Goal: Communication & Community: Answer question/provide support

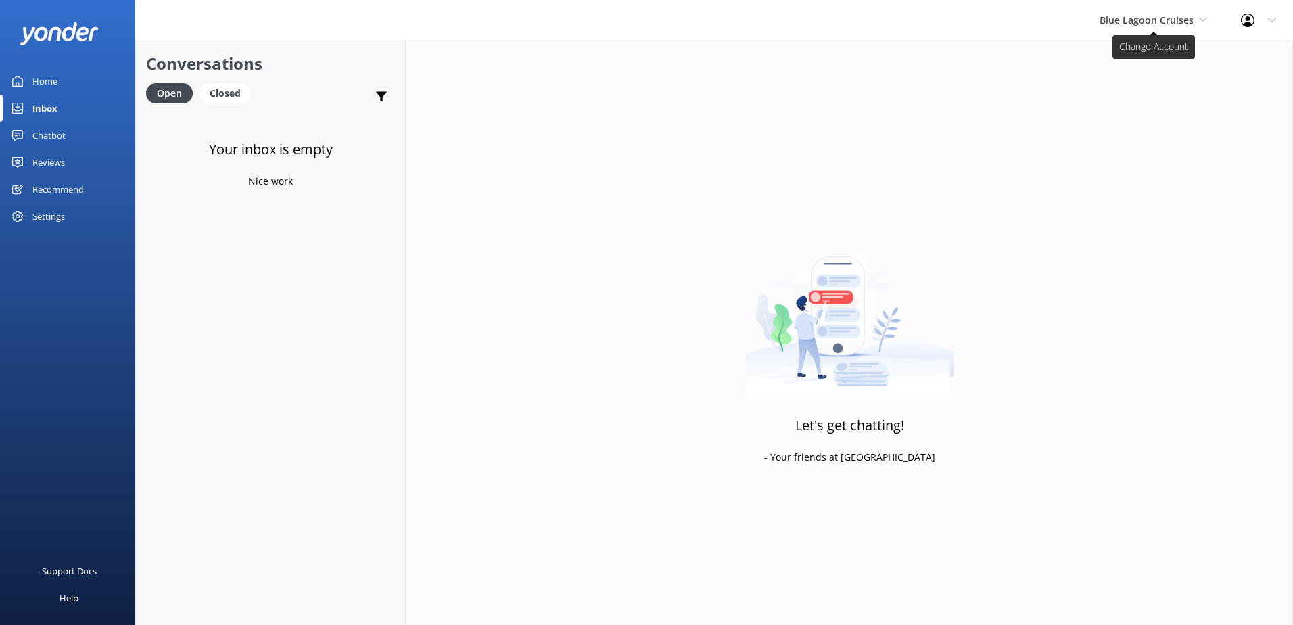
click at [1168, 18] on span "Blue Lagoon Cruises" at bounding box center [1146, 20] width 94 height 13
click at [1159, 60] on link "South Sea Sailing" at bounding box center [1150, 57] width 135 height 32
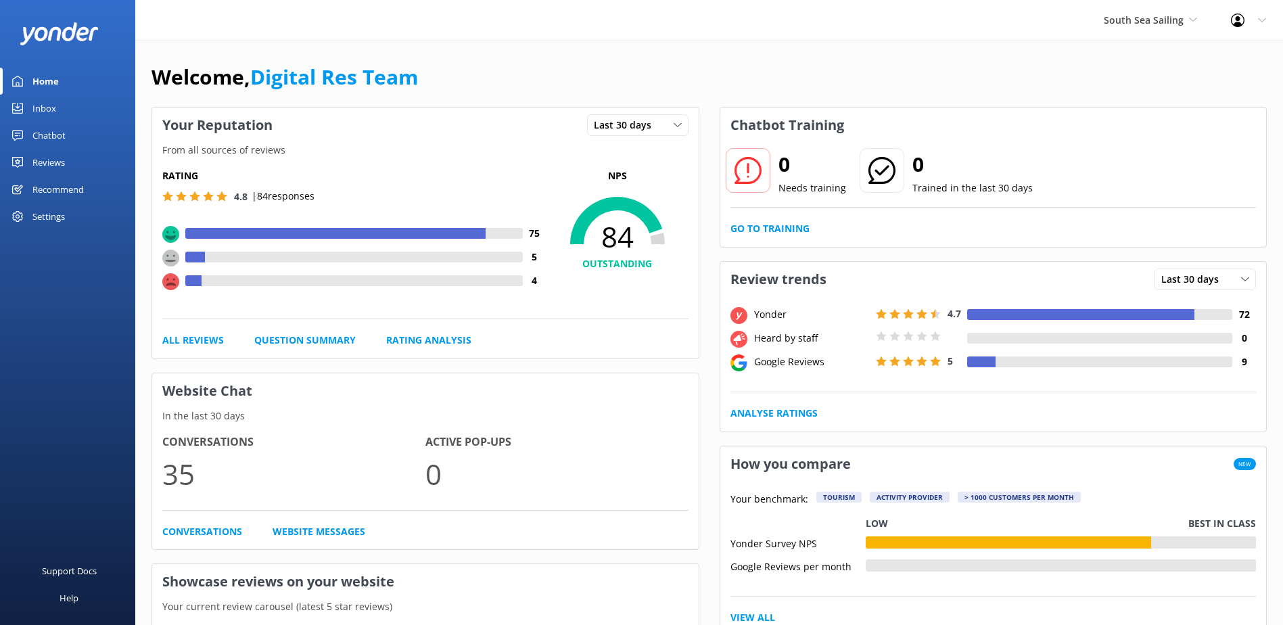
click at [53, 108] on div "Inbox" at bounding box center [44, 108] width 24 height 27
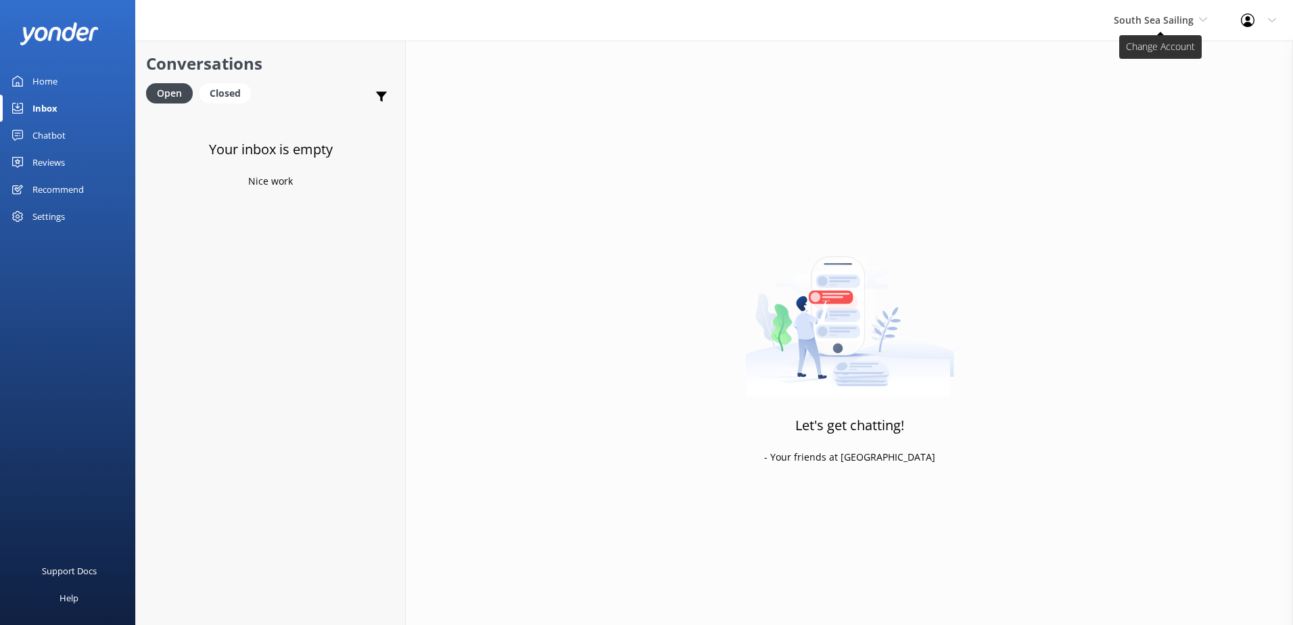
click at [1183, 17] on span "South Sea Sailing" at bounding box center [1154, 20] width 80 height 13
click at [1138, 83] on link "South Sea Cruises" at bounding box center [1164, 89] width 135 height 32
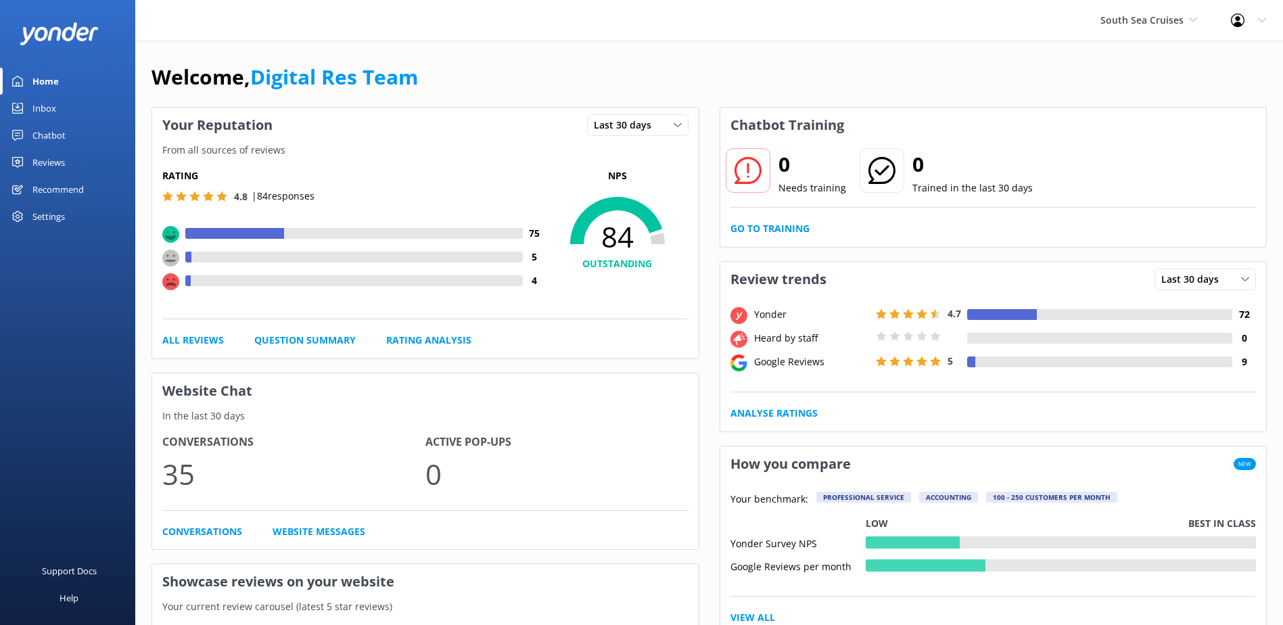
click at [46, 89] on div "Home" at bounding box center [45, 81] width 26 height 27
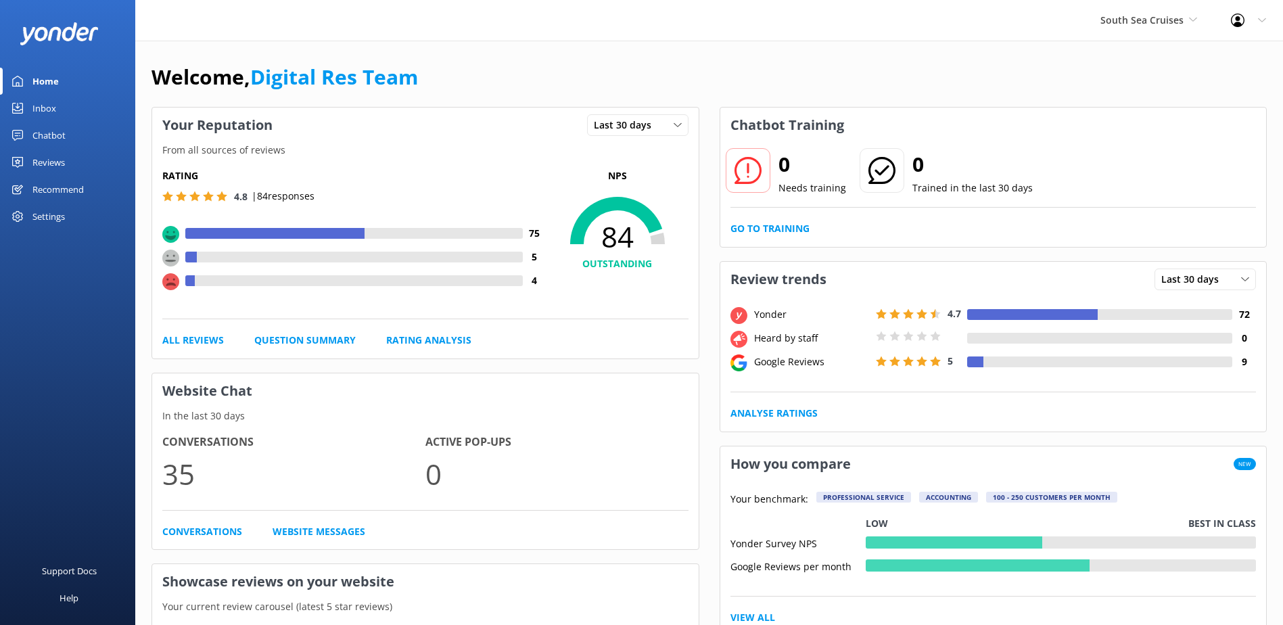
click at [43, 108] on div "Inbox" at bounding box center [44, 108] width 24 height 27
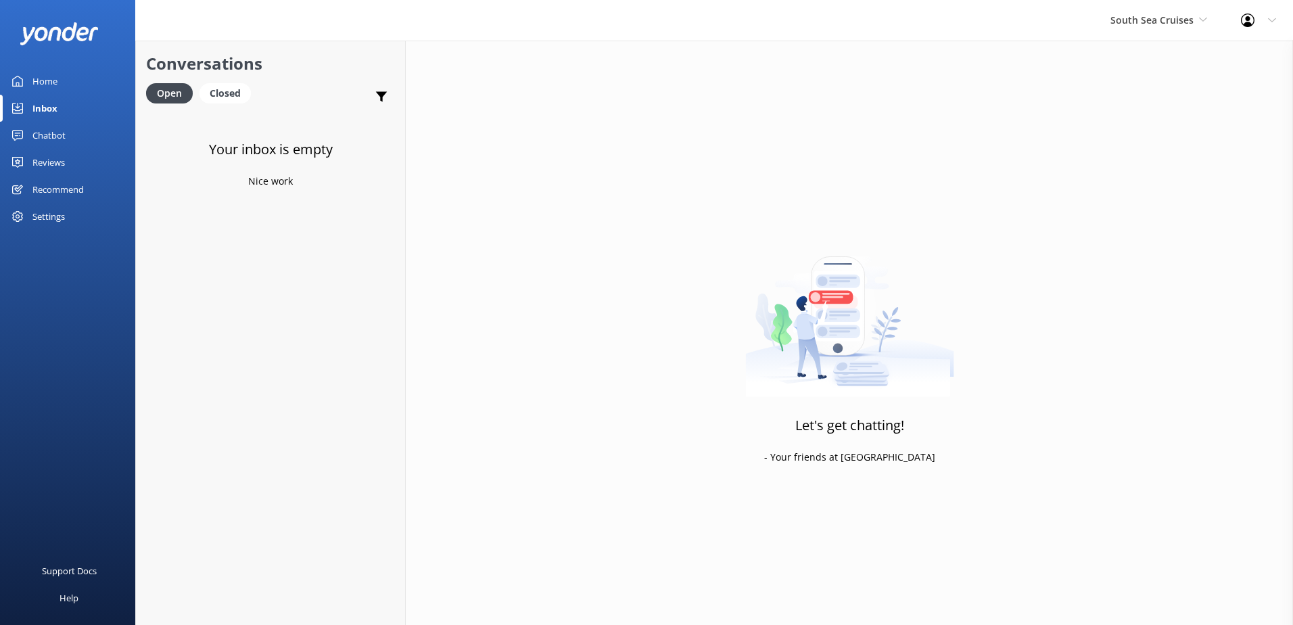
click at [43, 108] on div "Inbox" at bounding box center [44, 108] width 25 height 27
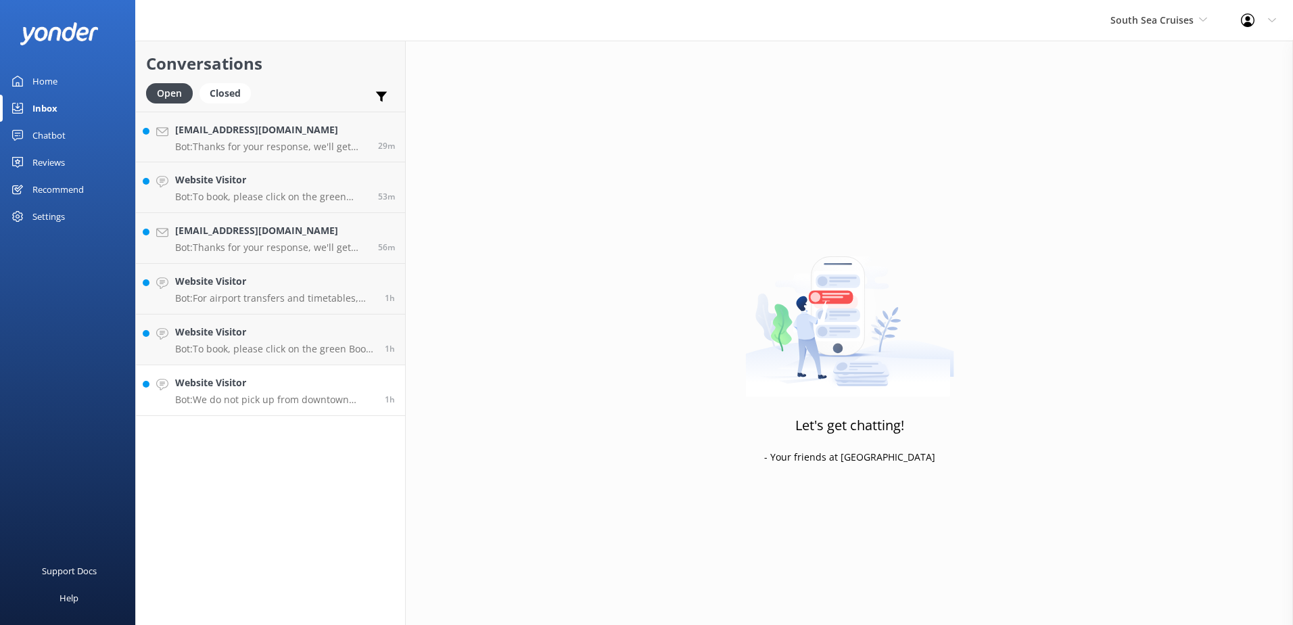
click at [270, 380] on h4 "Website Visitor" at bounding box center [274, 382] width 199 height 15
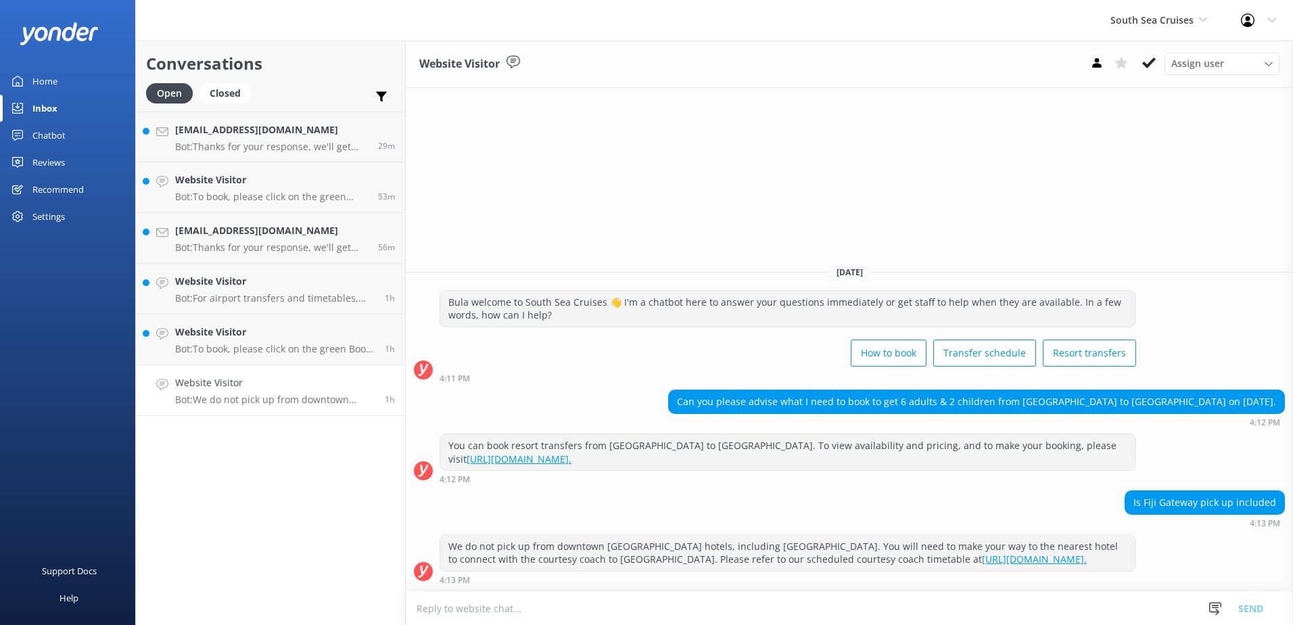
click at [286, 401] on p "Bot: We do not pick up from downtown [GEOGRAPHIC_DATA] hotels, including [GEOGR…" at bounding box center [274, 400] width 199 height 12
click at [791, 605] on textarea at bounding box center [849, 608] width 887 height 33
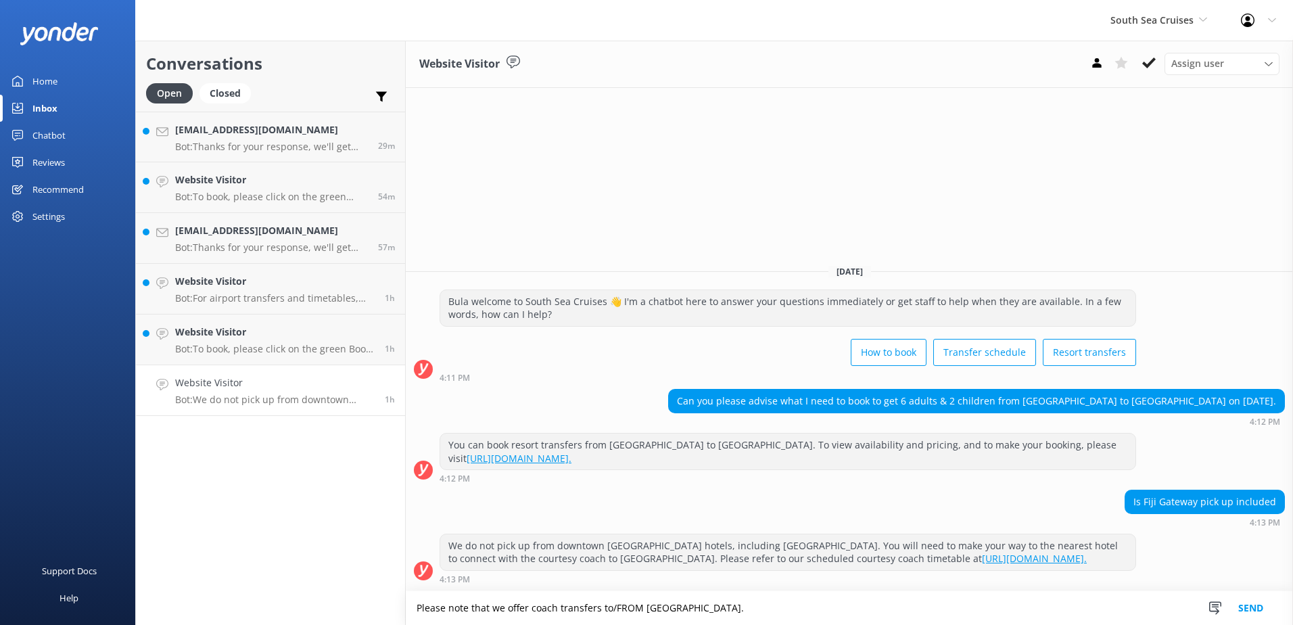
type textarea "Please note that we offer coach transfers to/FROM [GEOGRAPHIC_DATA]."
click at [1261, 612] on button "Send" at bounding box center [1250, 608] width 51 height 34
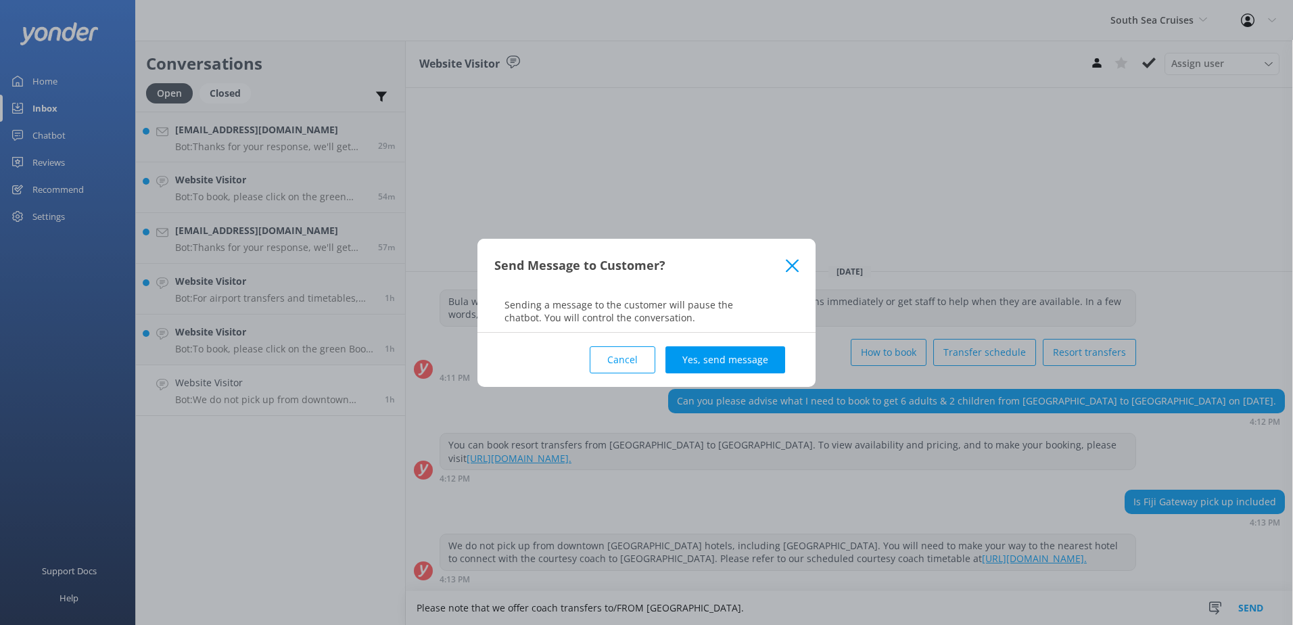
click at [738, 366] on button "Yes, send message" at bounding box center [725, 359] width 120 height 27
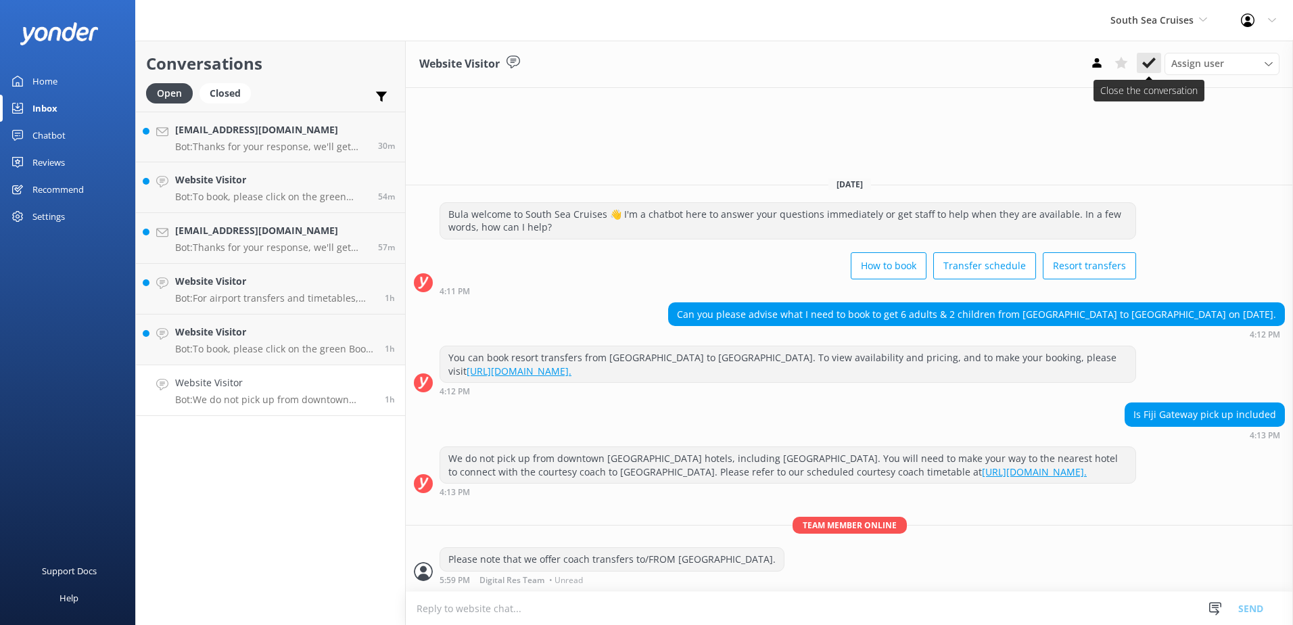
click at [1151, 64] on use at bounding box center [1149, 62] width 14 height 11
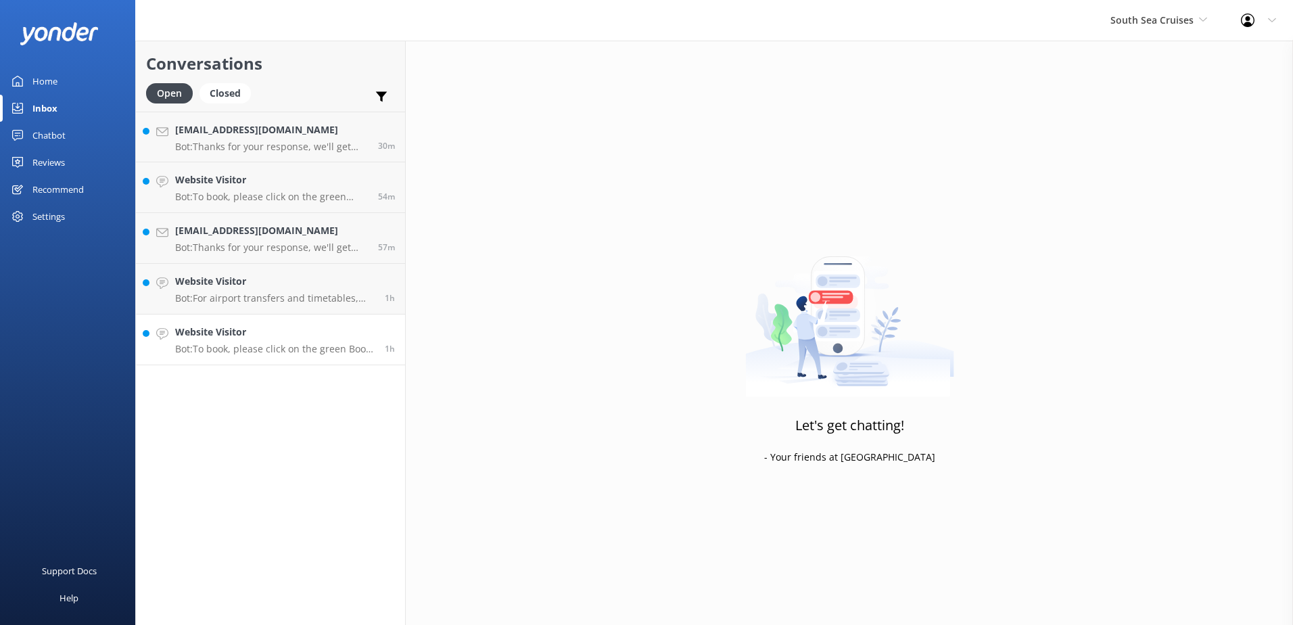
click at [309, 346] on p "Bot: To book, please click on the green Book Now button on our website and foll…" at bounding box center [274, 349] width 199 height 12
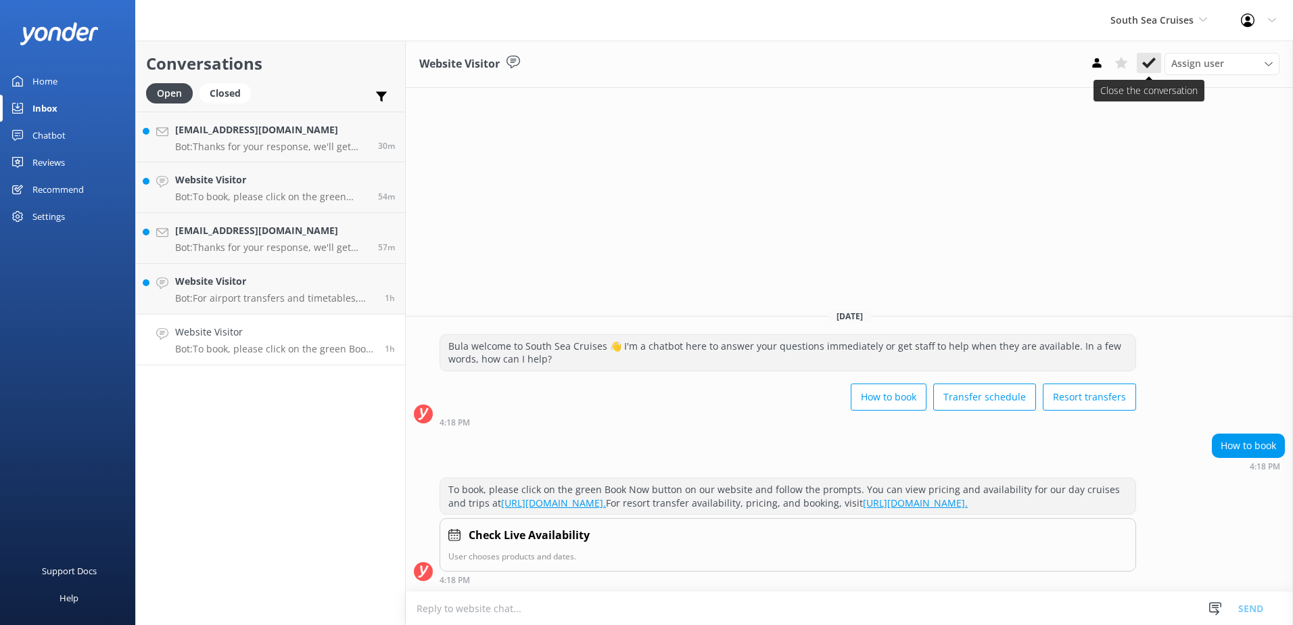
click at [1158, 57] on button at bounding box center [1149, 63] width 24 height 20
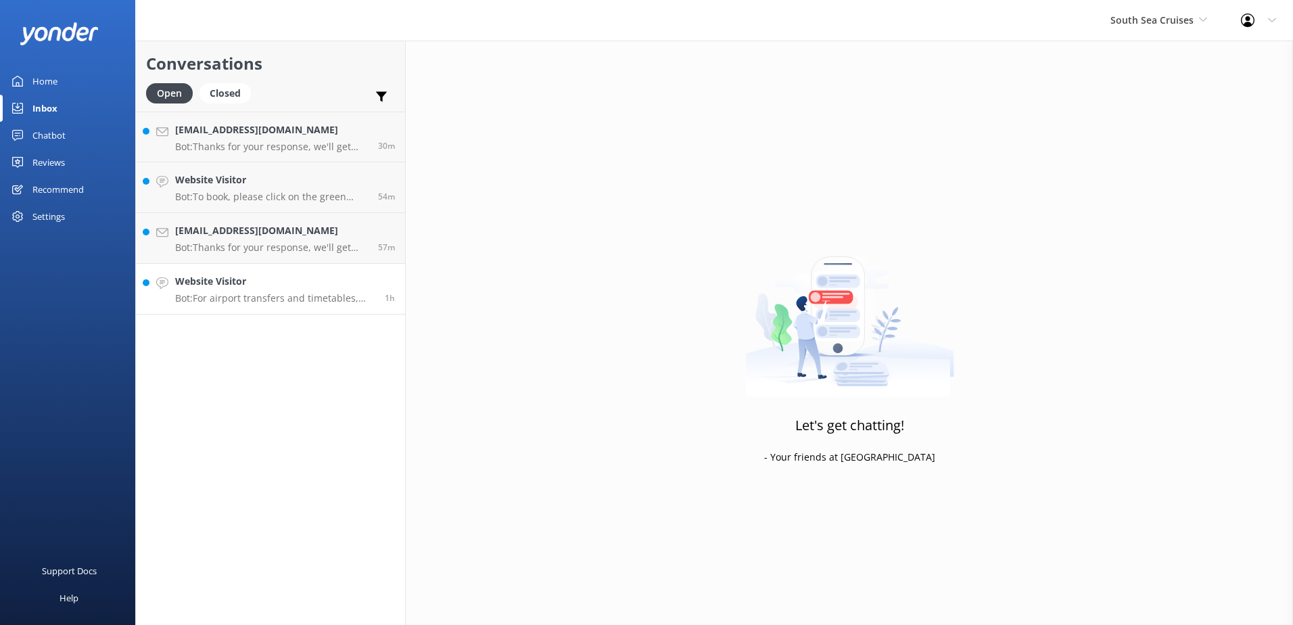
click at [268, 304] on p "Bot: For airport transfers and timetables, please visit [URL][DOMAIN_NAME]. You…" at bounding box center [274, 298] width 199 height 12
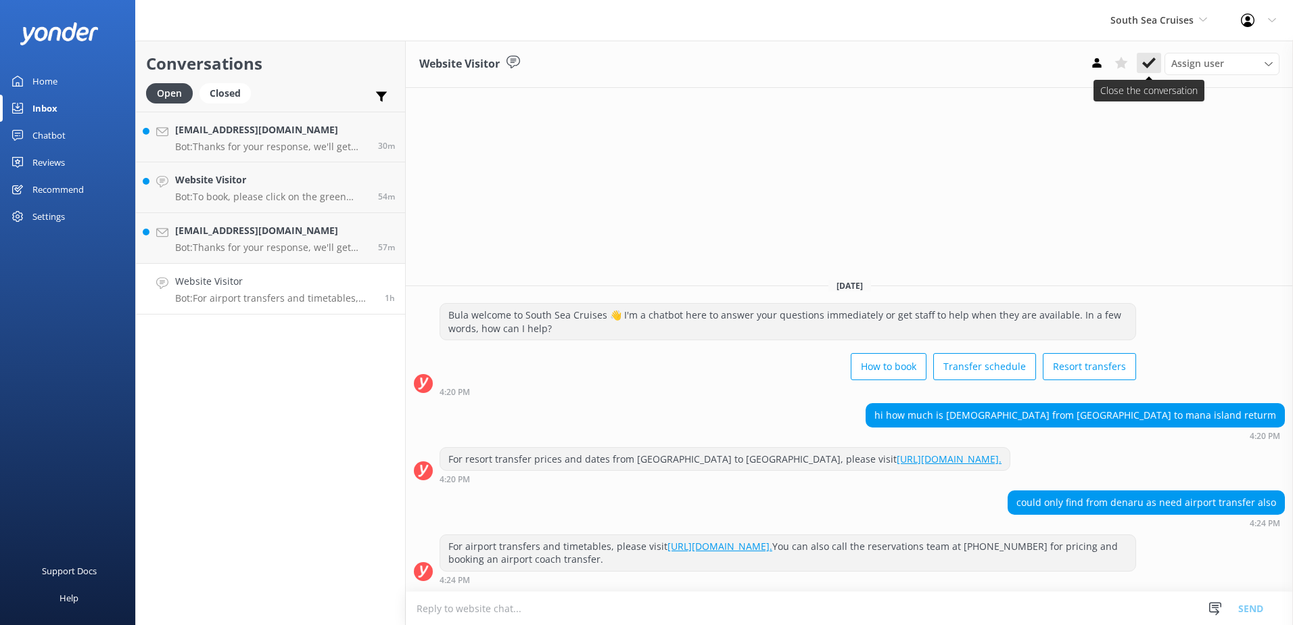
click at [1149, 68] on icon at bounding box center [1149, 63] width 14 height 14
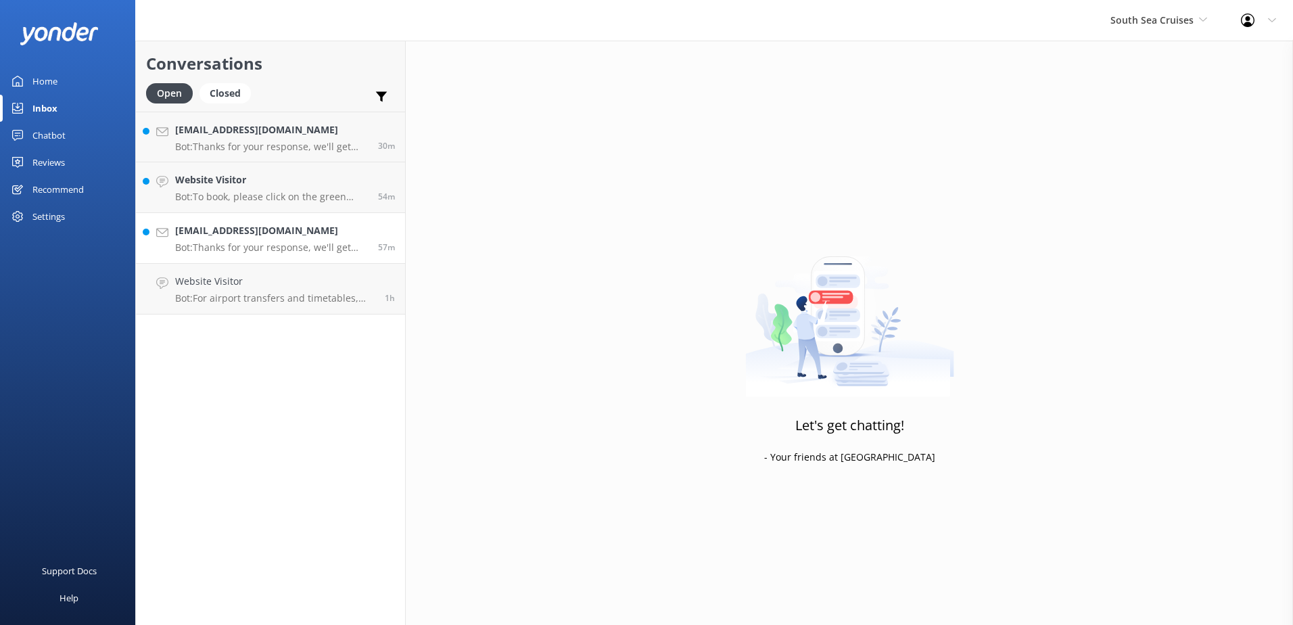
click at [254, 249] on p "Bot: Thanks for your response, we'll get back to you as soon as we can during o…" at bounding box center [271, 247] width 193 height 12
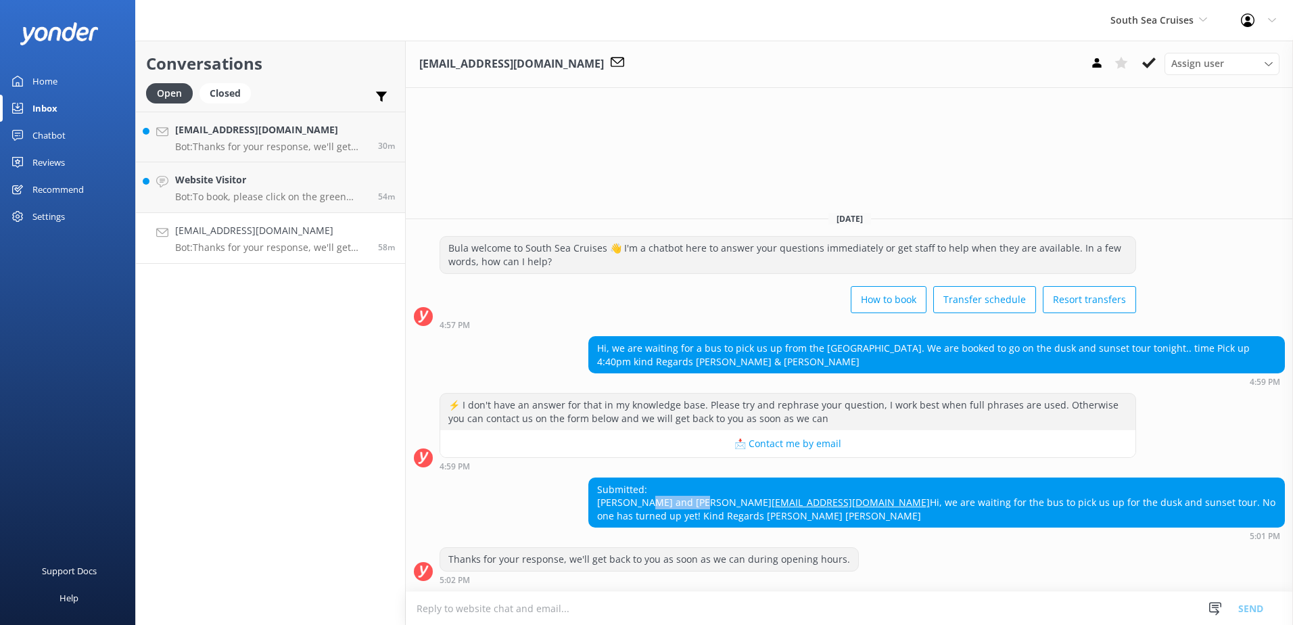
drag, startPoint x: 833, startPoint y: 489, endPoint x: 777, endPoint y: 485, distance: 56.2
click at [777, 485] on div "Submitted: [PERSON_NAME] and [PERSON_NAME] [EMAIL_ADDRESS][DOMAIN_NAME] Hi, we …" at bounding box center [936, 502] width 695 height 49
copy div "[PERSON_NAME]"
drag, startPoint x: 1149, startPoint y: 67, endPoint x: 1083, endPoint y: 82, distance: 67.3
click at [1149, 67] on icon at bounding box center [1149, 63] width 14 height 14
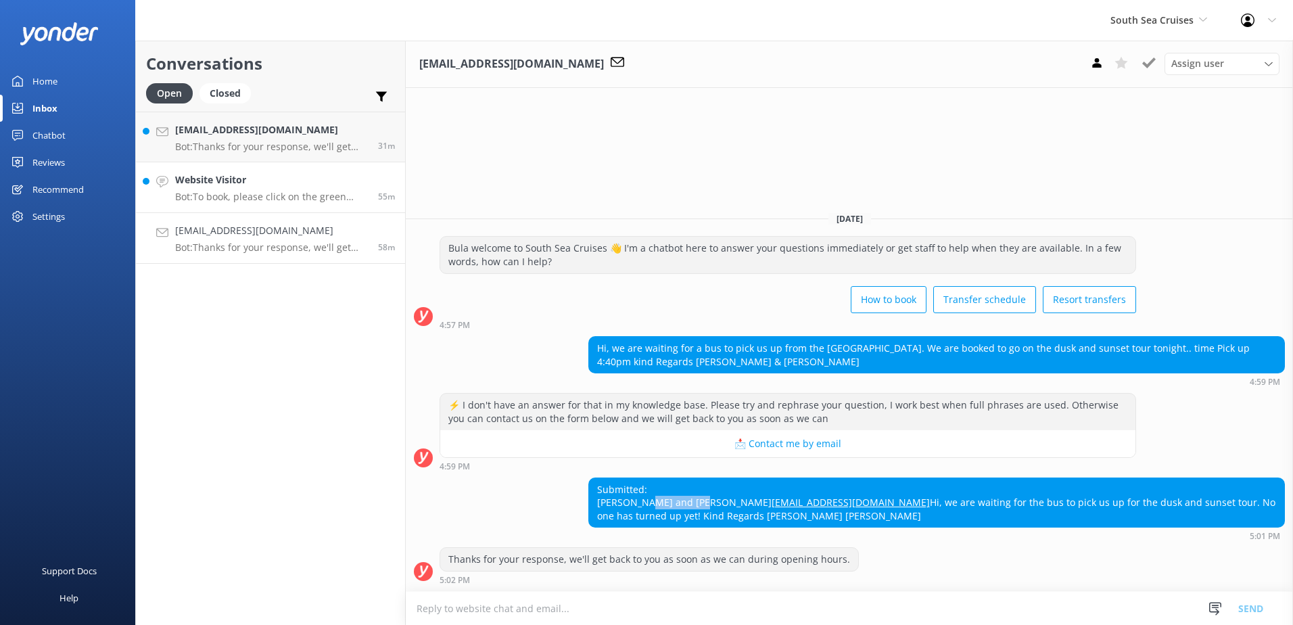
click at [300, 191] on p "Bot: To book, please click on the green Book Now button on our website and foll…" at bounding box center [271, 197] width 193 height 12
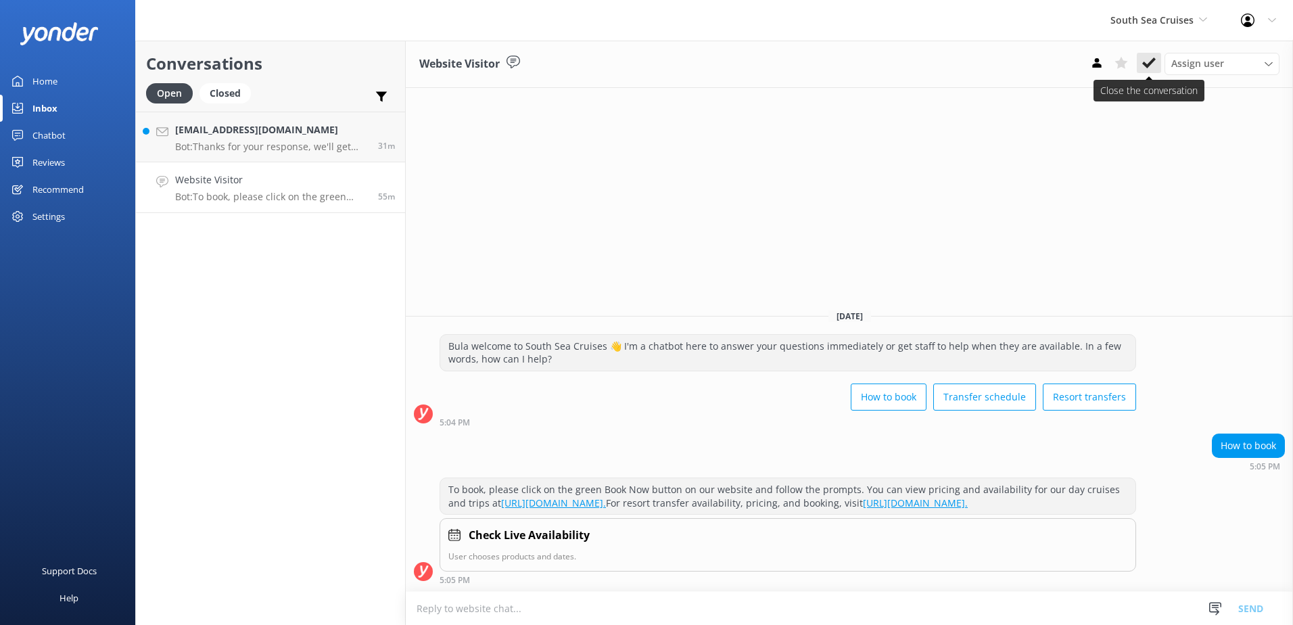
click at [1145, 66] on use at bounding box center [1149, 62] width 14 height 11
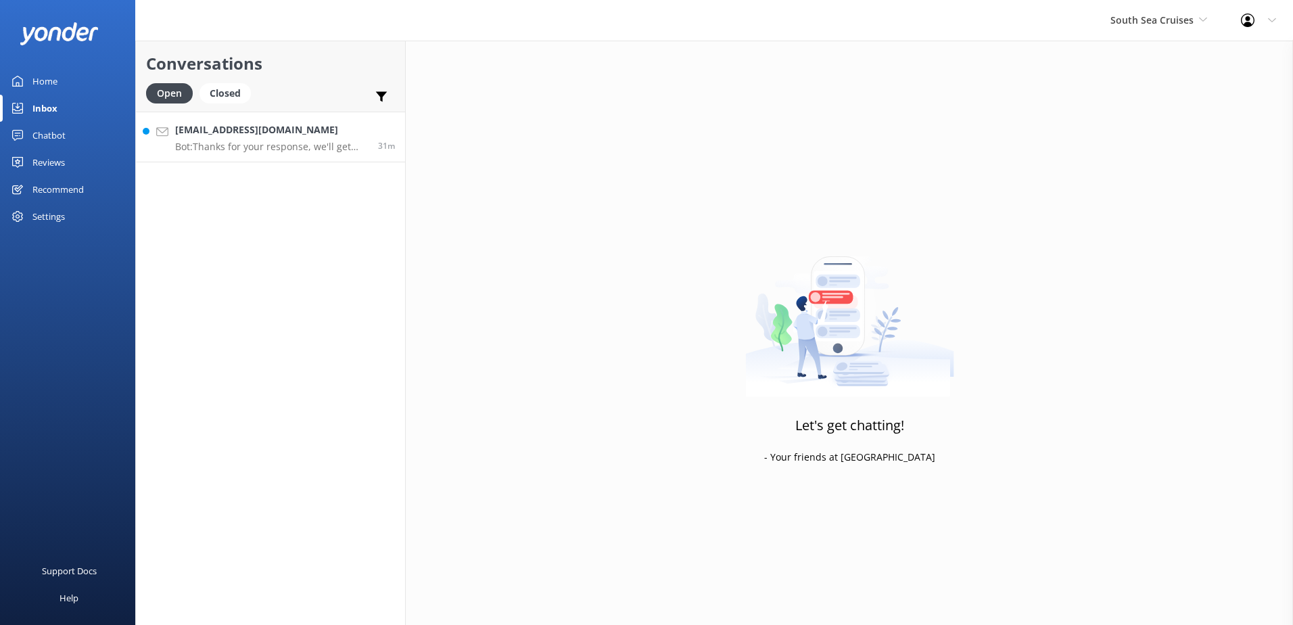
click at [259, 146] on p "Bot: Thanks for your response, we'll get back to you as soon as we can during o…" at bounding box center [271, 147] width 193 height 12
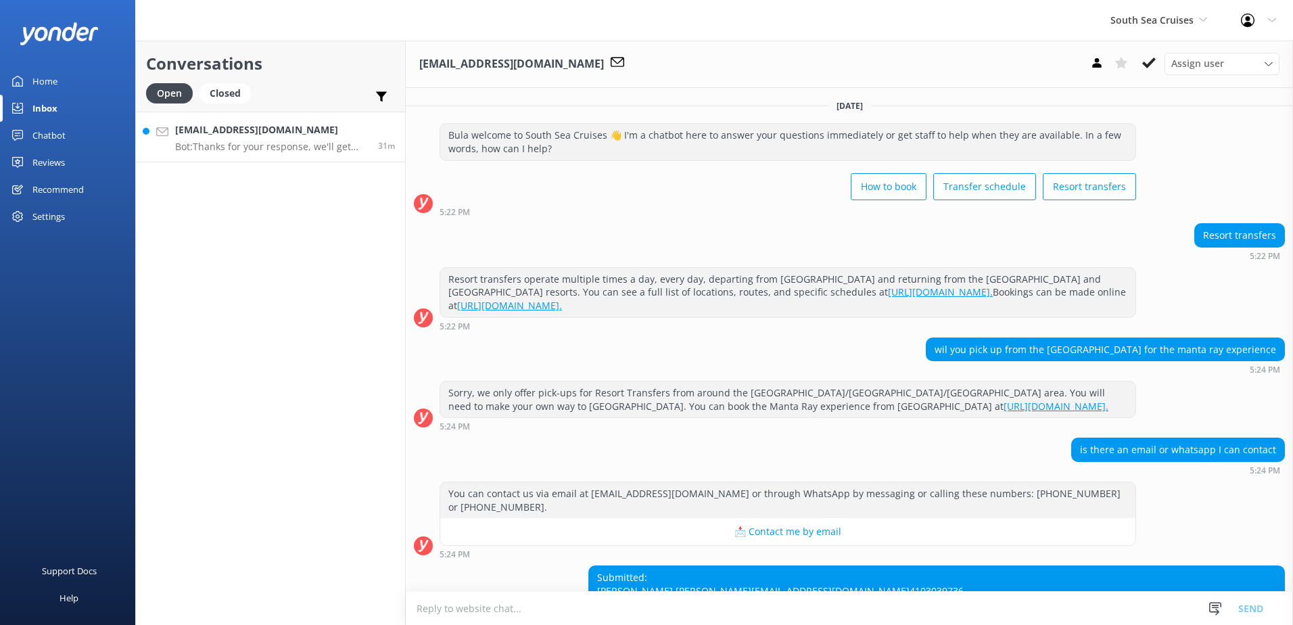
scroll to position [115, 0]
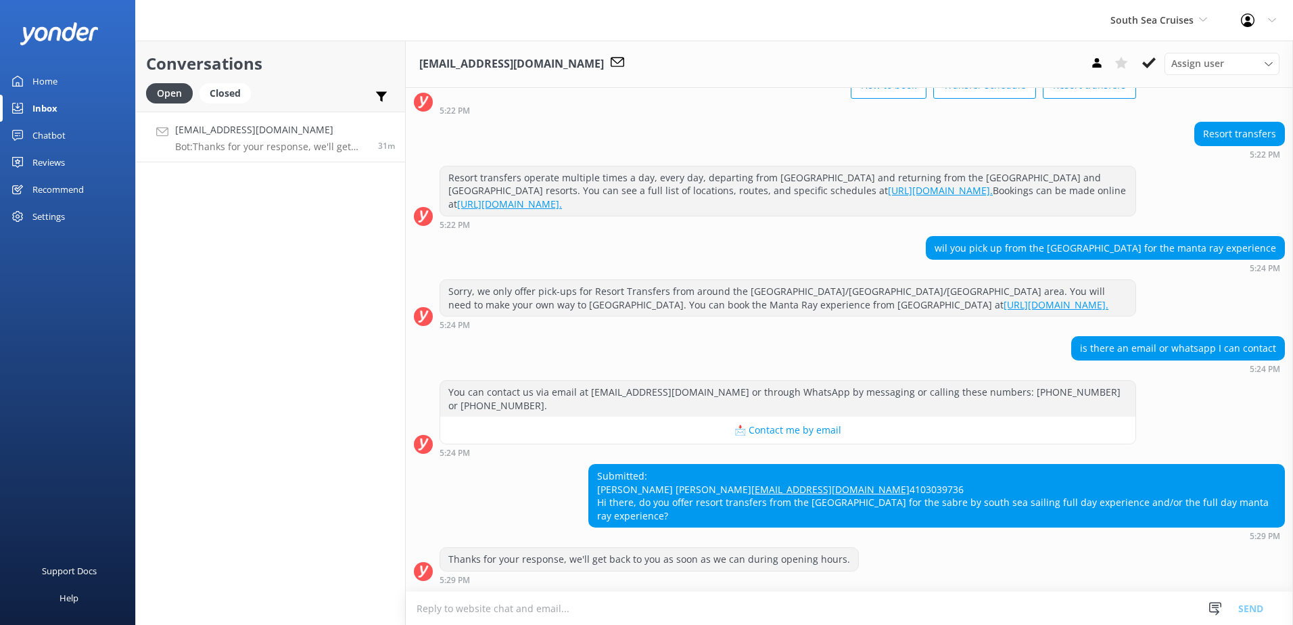
click at [665, 602] on textarea at bounding box center [849, 608] width 887 height 33
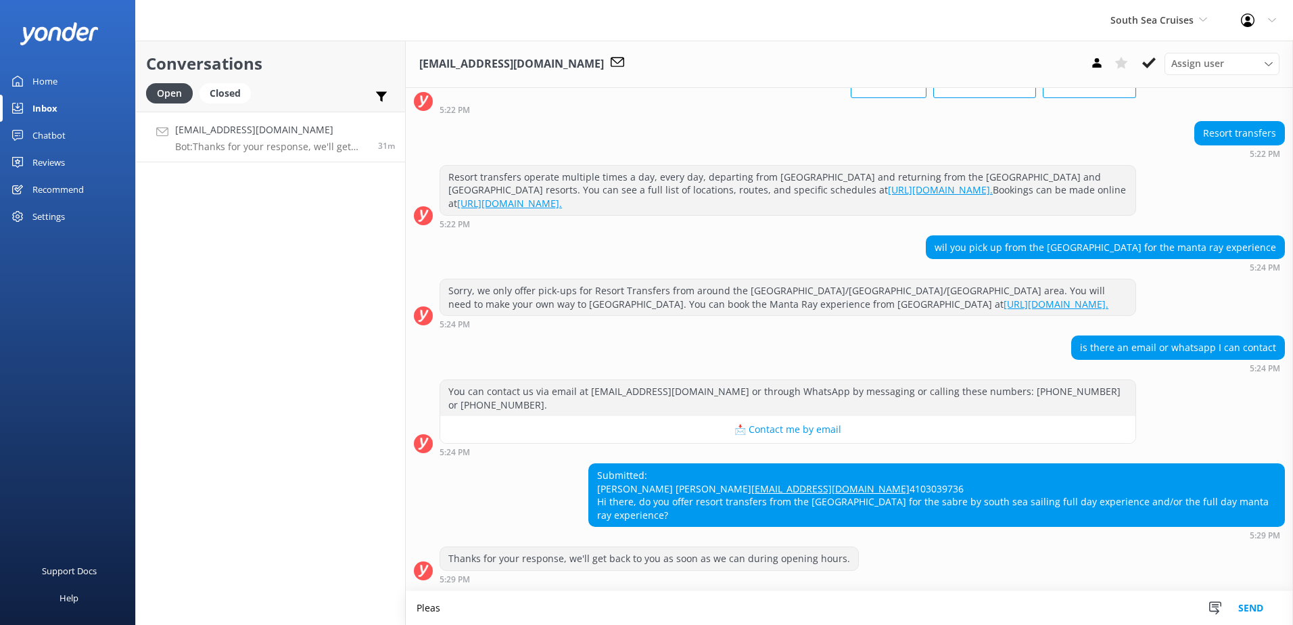
scroll to position [116, 0]
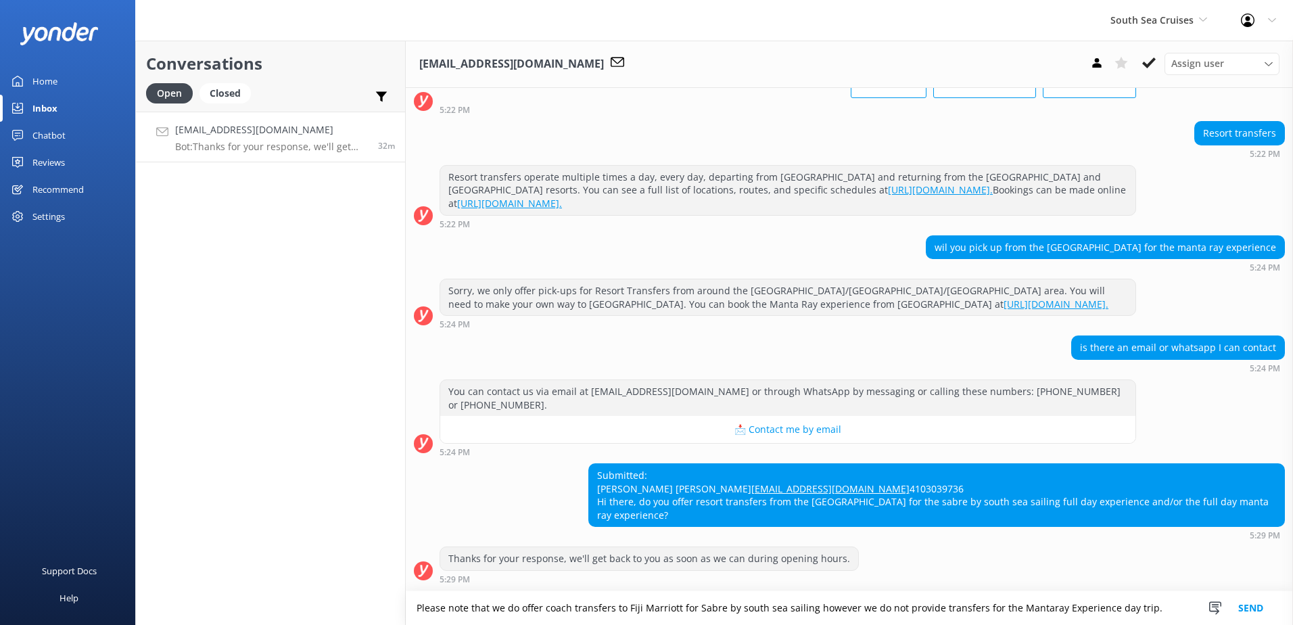
type textarea "Please note that we do offer coach transfers to Fiji Marriott for Sabre by sout…"
click at [1248, 607] on button "Send" at bounding box center [1250, 608] width 51 height 34
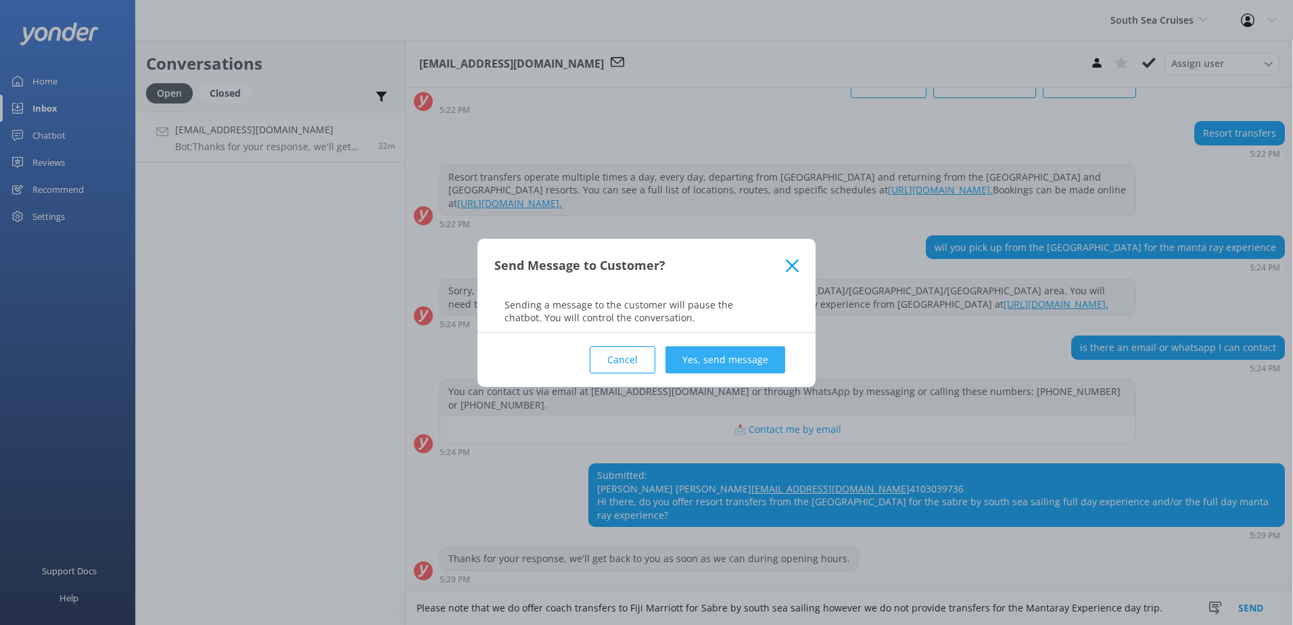
click at [731, 362] on button "Yes, send message" at bounding box center [725, 359] width 120 height 27
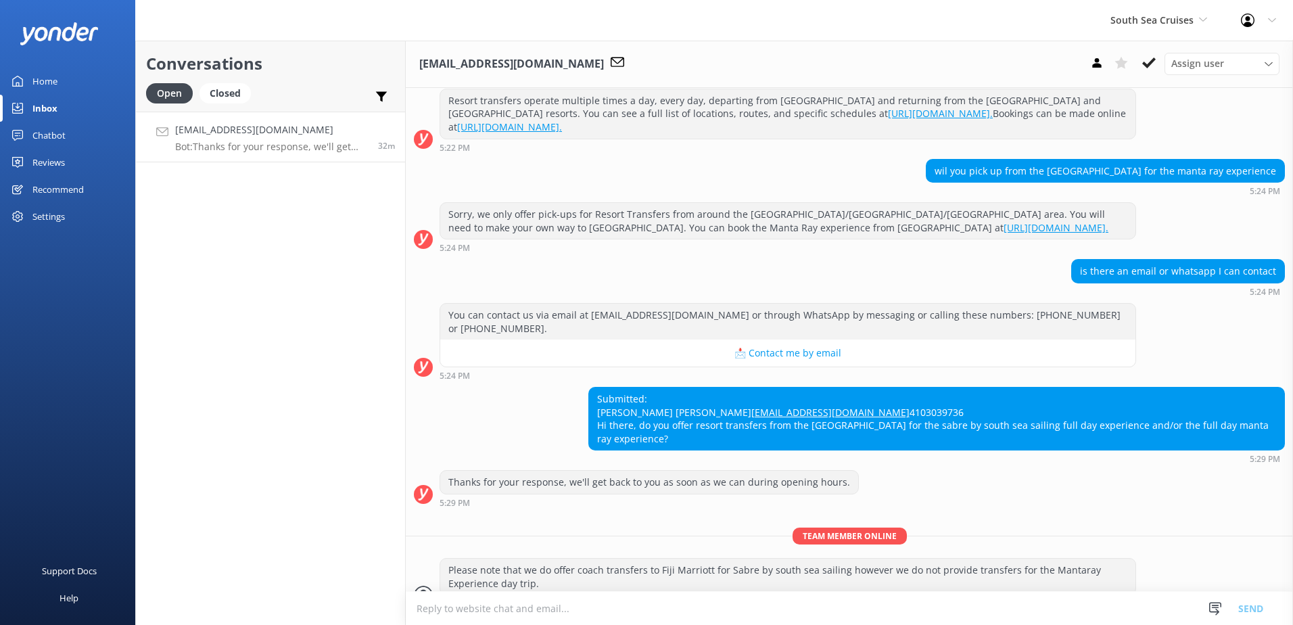
scroll to position [216, 0]
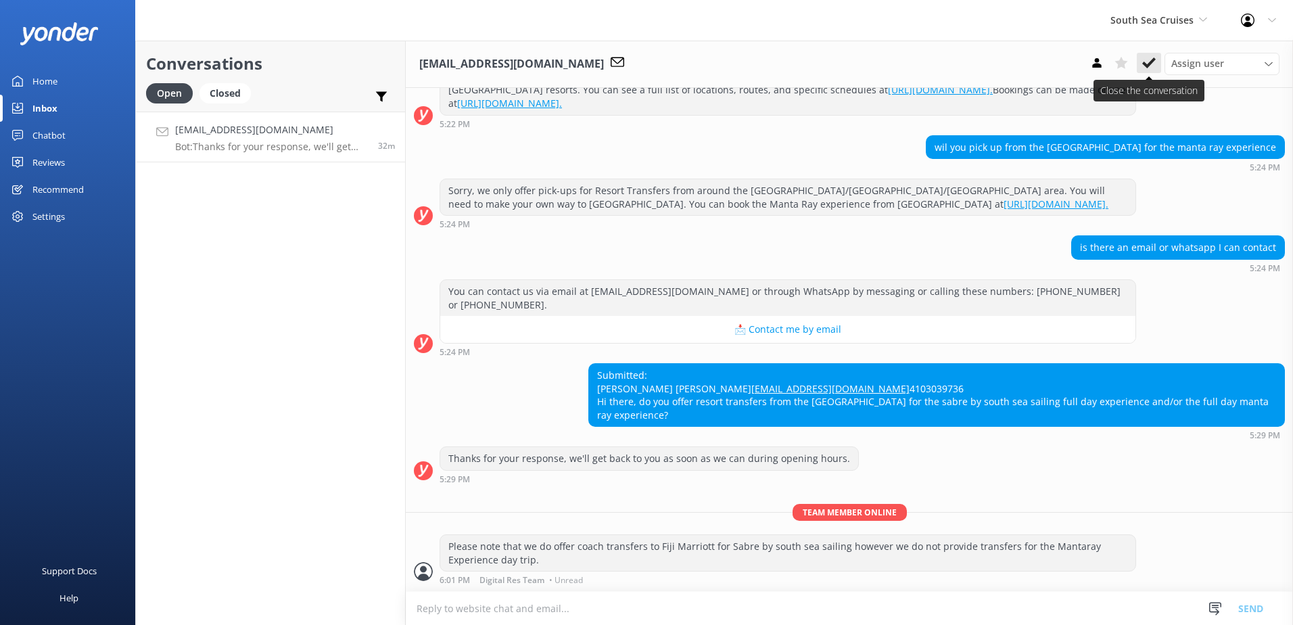
click at [1146, 56] on icon at bounding box center [1149, 63] width 14 height 14
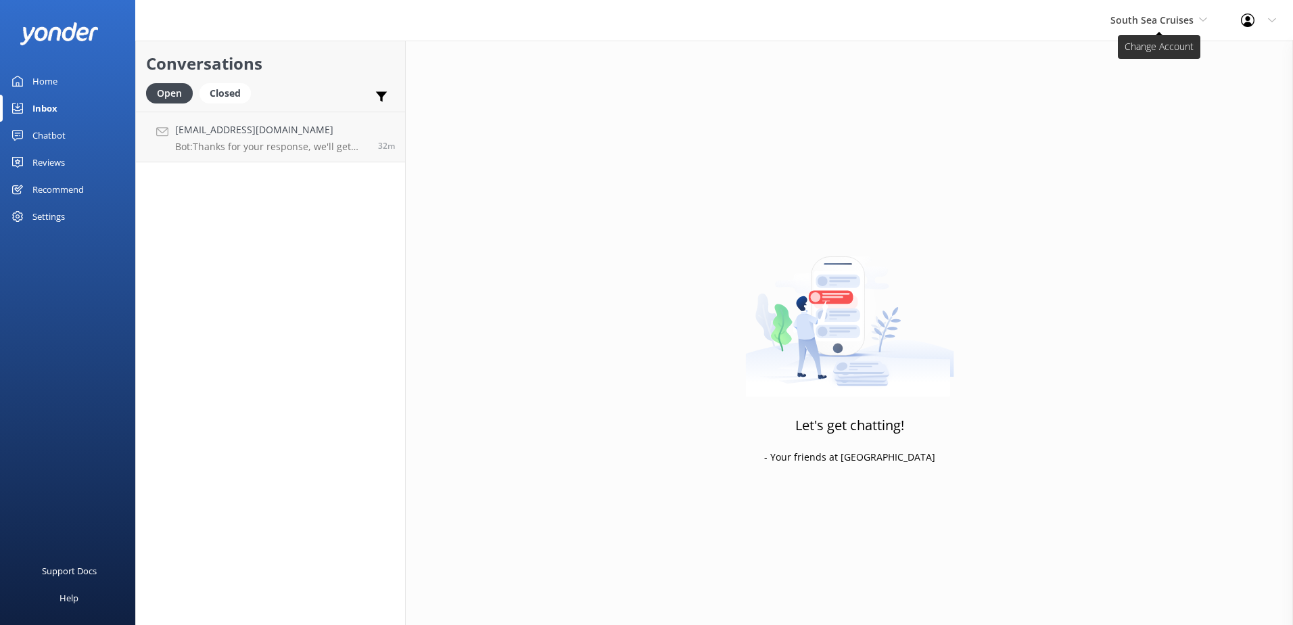
click at [1153, 22] on span "South Sea Cruises" at bounding box center [1151, 20] width 83 height 13
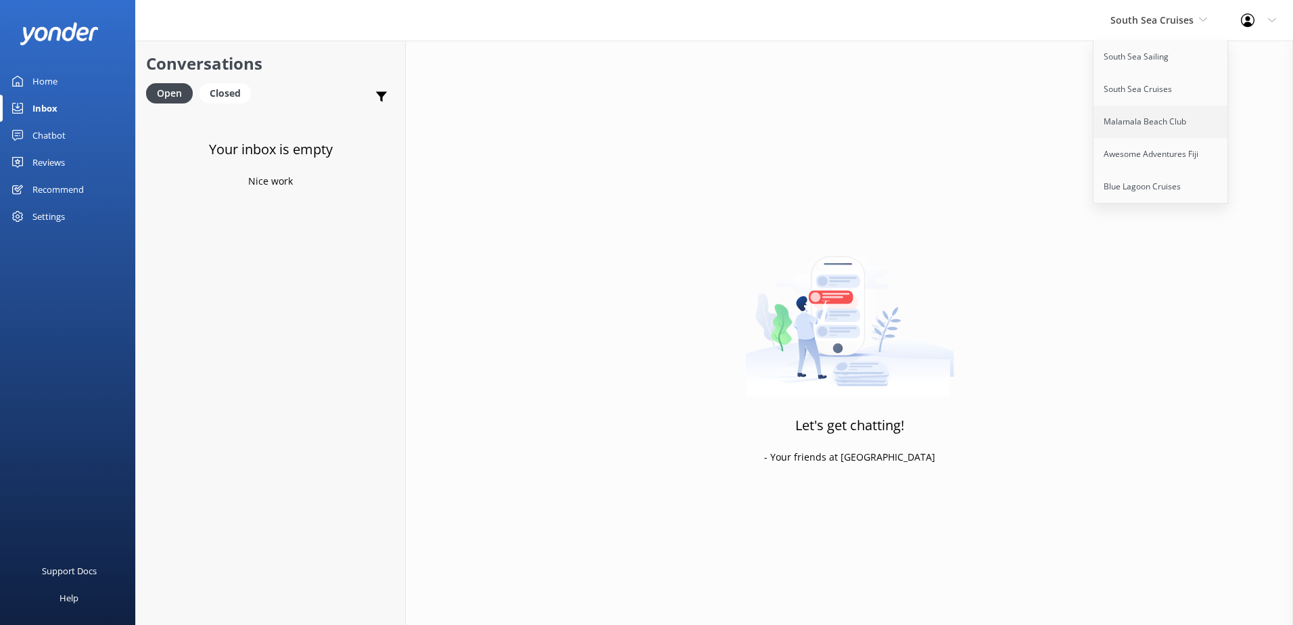
click at [1145, 129] on link "Malamala Beach Club" at bounding box center [1160, 121] width 135 height 32
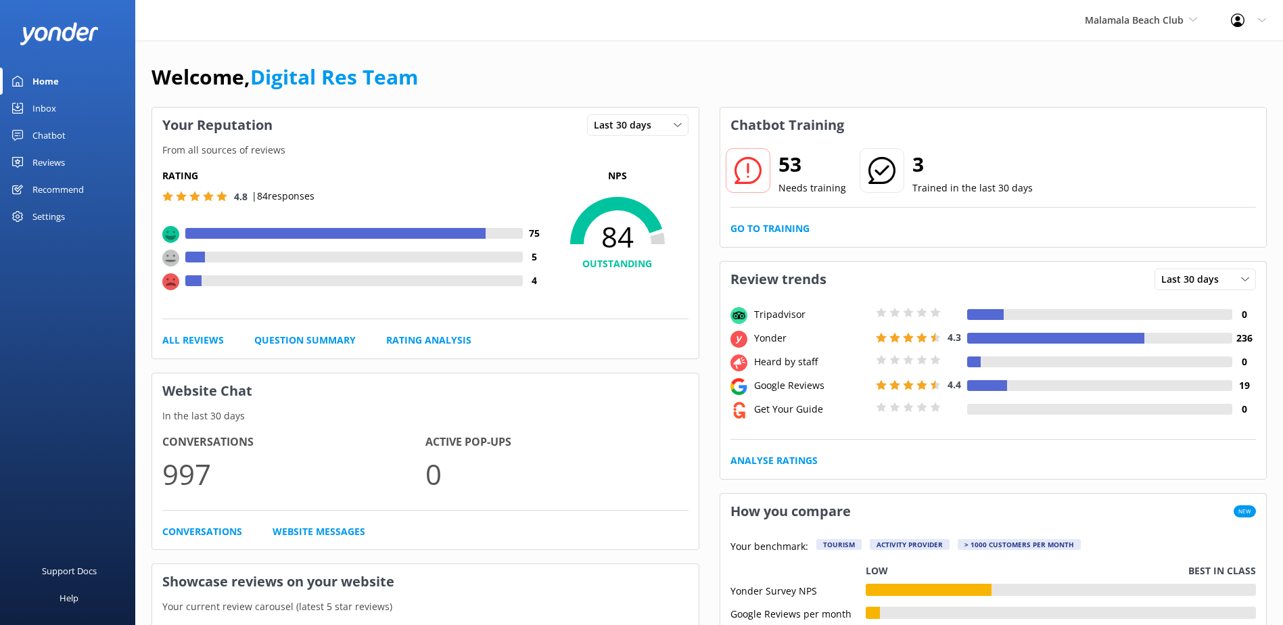
click at [68, 103] on link "Inbox" at bounding box center [67, 108] width 135 height 27
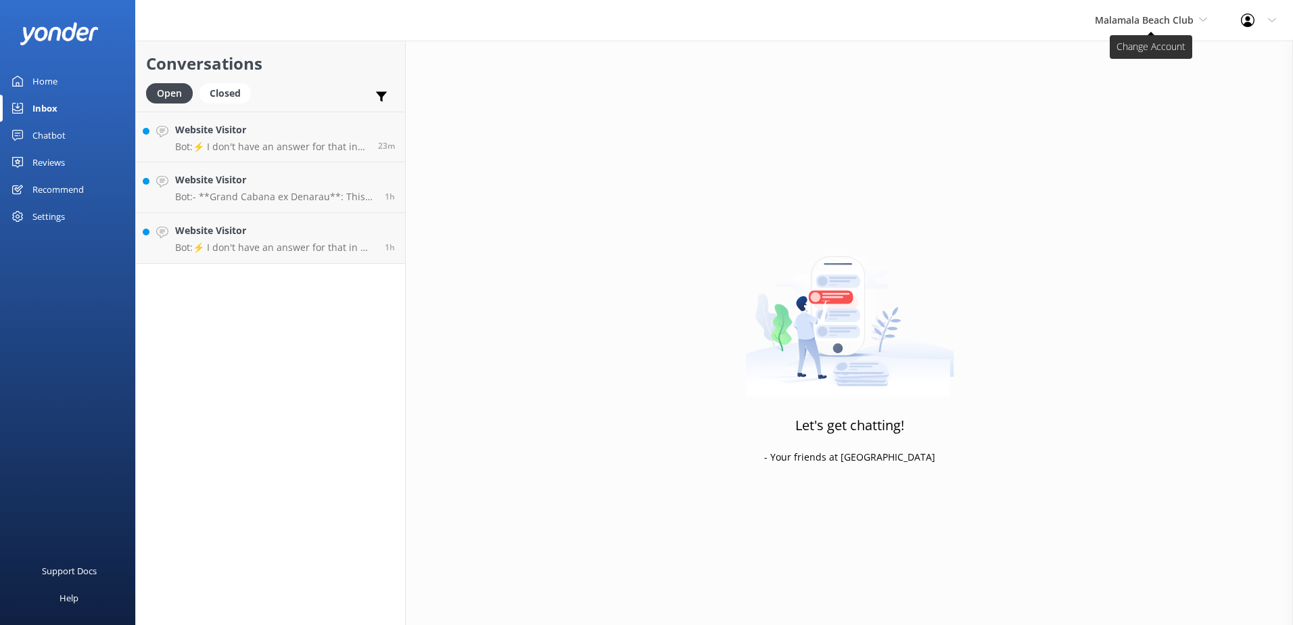
click at [1172, 21] on span "Malamala Beach Club" at bounding box center [1144, 20] width 99 height 13
click at [232, 242] on p "Bot: ⚡ I don't have an answer for that in my knowledge base. Please try and rep…" at bounding box center [274, 247] width 199 height 12
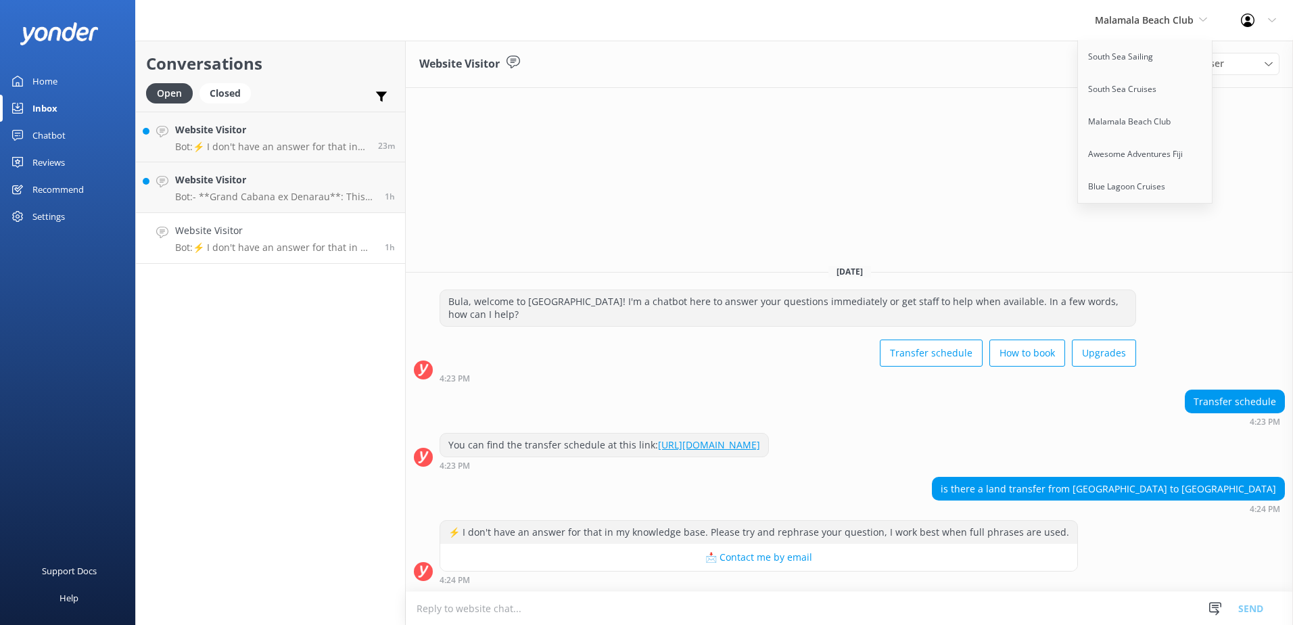
click at [986, 356] on div "Transfer schedule How to book Upgrades" at bounding box center [788, 354] width 696 height 38
click at [1083, 487] on div "is there a land transfer from [GEOGRAPHIC_DATA] to [GEOGRAPHIC_DATA]" at bounding box center [1108, 488] width 352 height 23
drag, startPoint x: 1083, startPoint y: 487, endPoint x: 1172, endPoint y: 511, distance: 92.3
click at [1172, 511] on div "4:24 PM" at bounding box center [1108, 508] width 353 height 9
click at [1195, 13] on span "Malamala Beach Club" at bounding box center [1151, 20] width 112 height 15
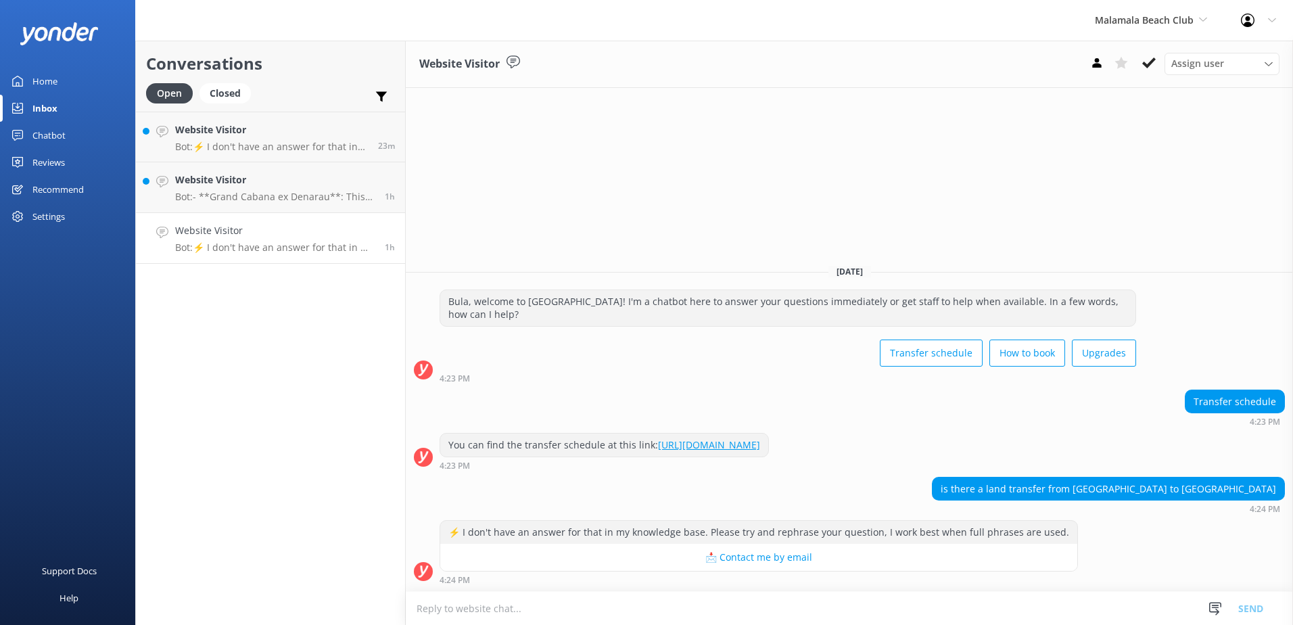
click at [962, 615] on textarea at bounding box center [849, 608] width 887 height 33
type textarea "P"
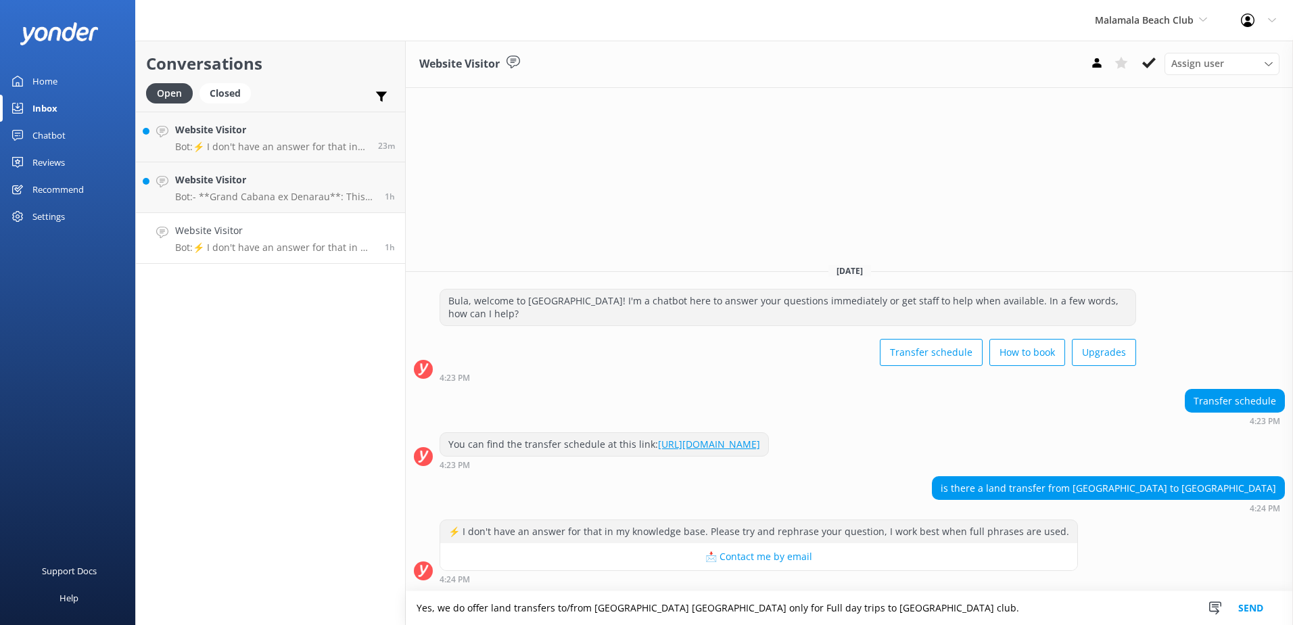
type textarea "Yes, we do offer land transfers to/from [GEOGRAPHIC_DATA] [GEOGRAPHIC_DATA] onl…"
click at [1246, 614] on button "Send" at bounding box center [1250, 608] width 51 height 34
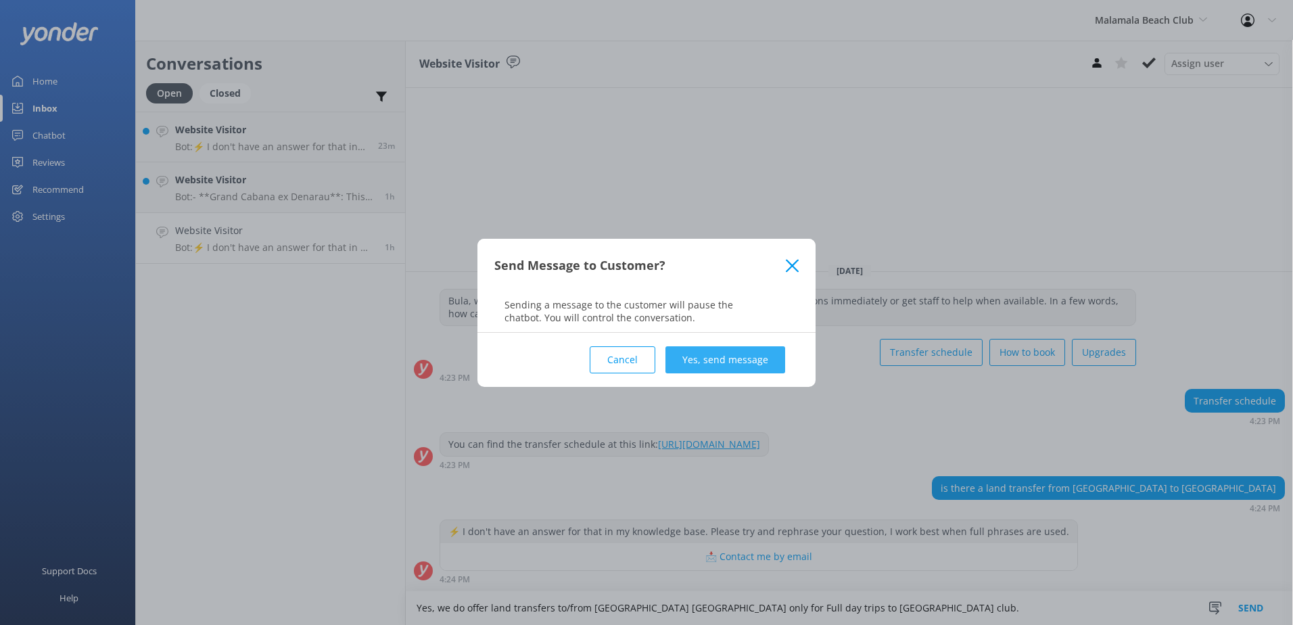
click at [722, 354] on button "Yes, send message" at bounding box center [725, 359] width 120 height 27
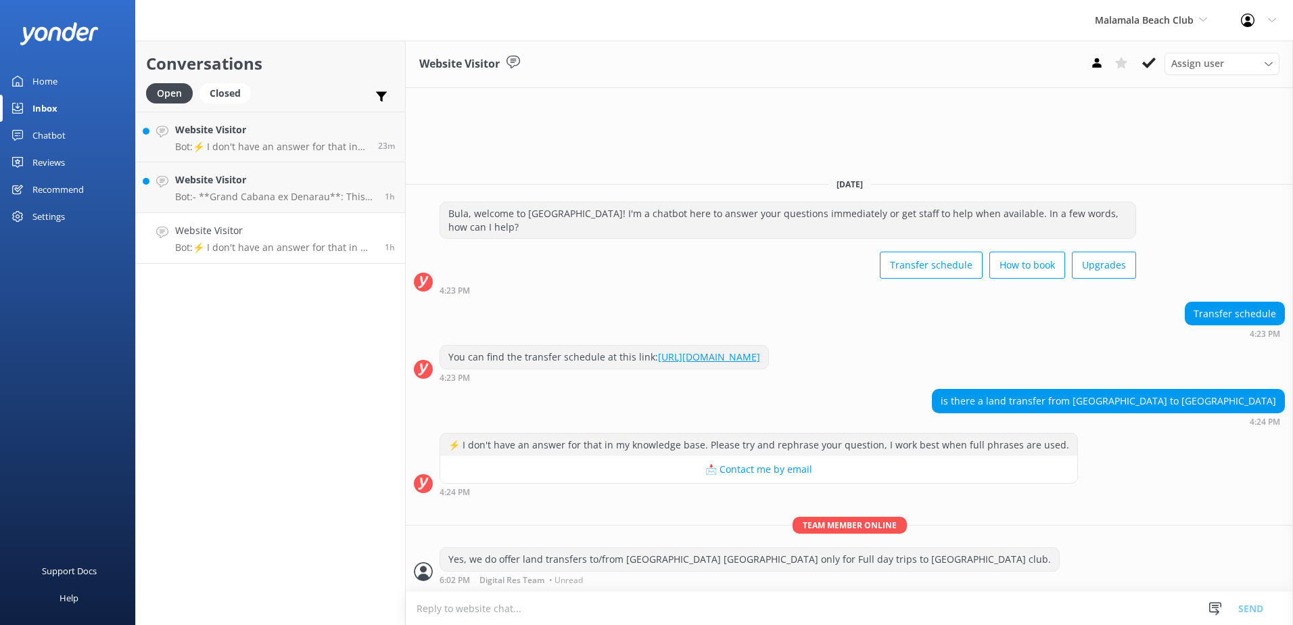
click at [741, 622] on textarea at bounding box center [849, 608] width 887 height 33
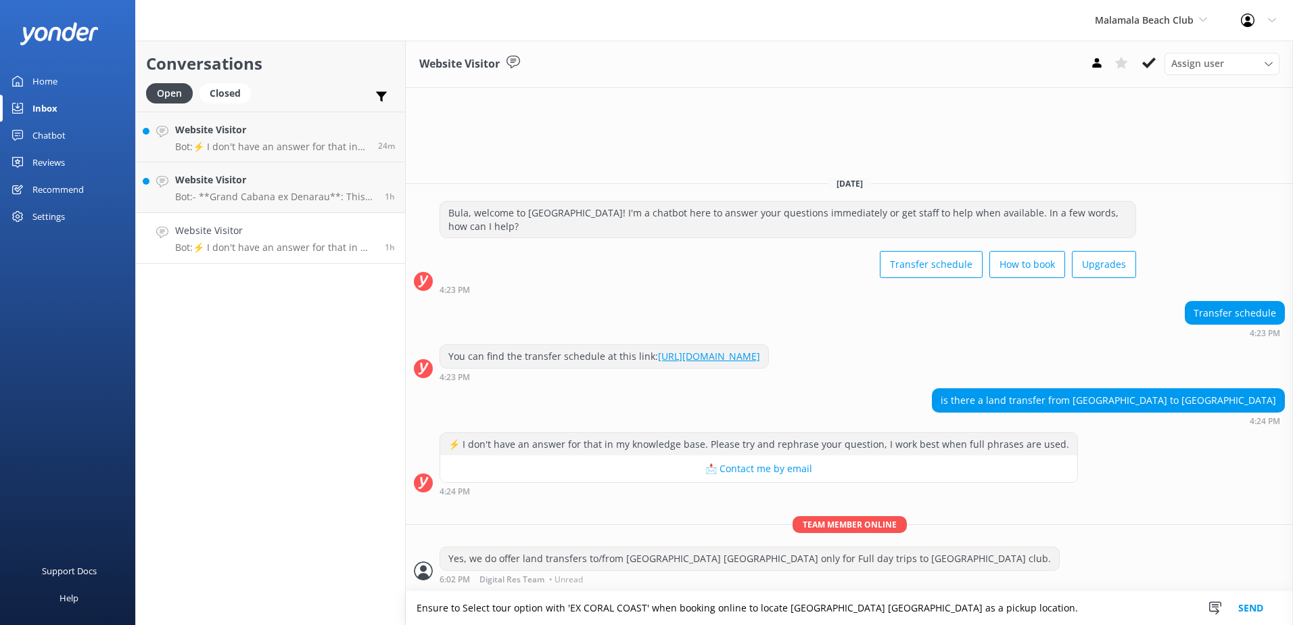
type textarea "Ensure to Select tour option with 'EX CORAL COAST' when booking online to locat…"
click at [1257, 607] on button "Send" at bounding box center [1250, 608] width 51 height 34
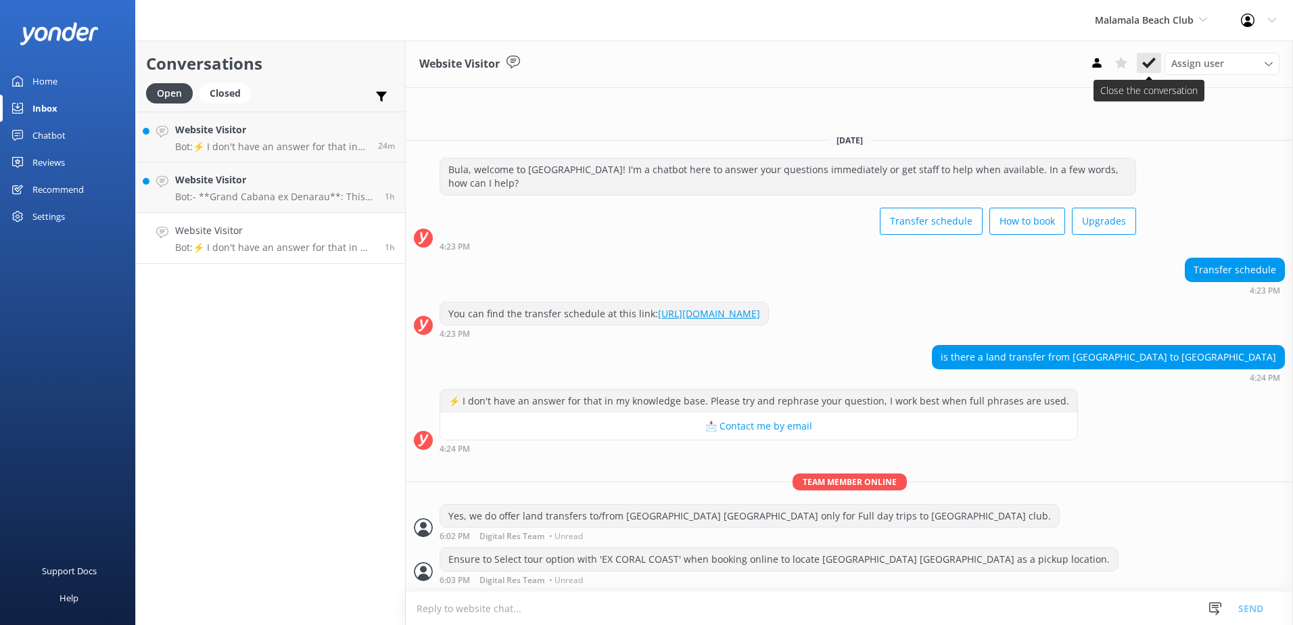
click at [1148, 66] on use at bounding box center [1149, 62] width 14 height 11
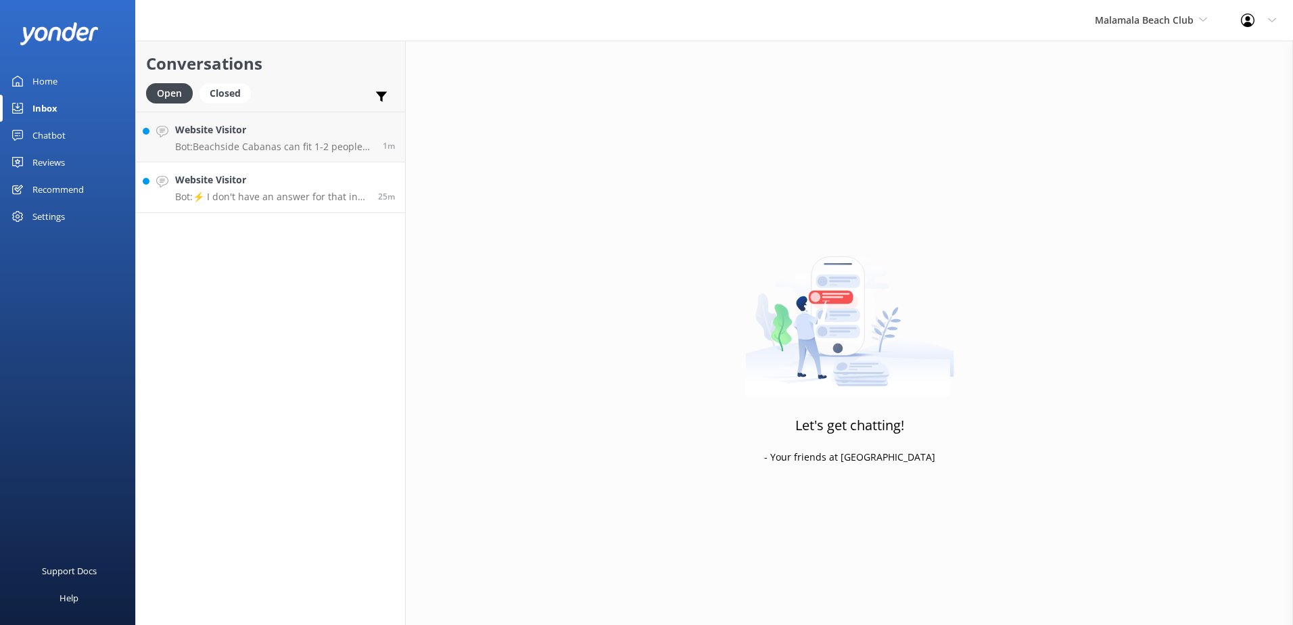
click at [277, 195] on p "Bot: ⚡ I don't have an answer for that in my knowledge base. Please try and rep…" at bounding box center [271, 197] width 193 height 12
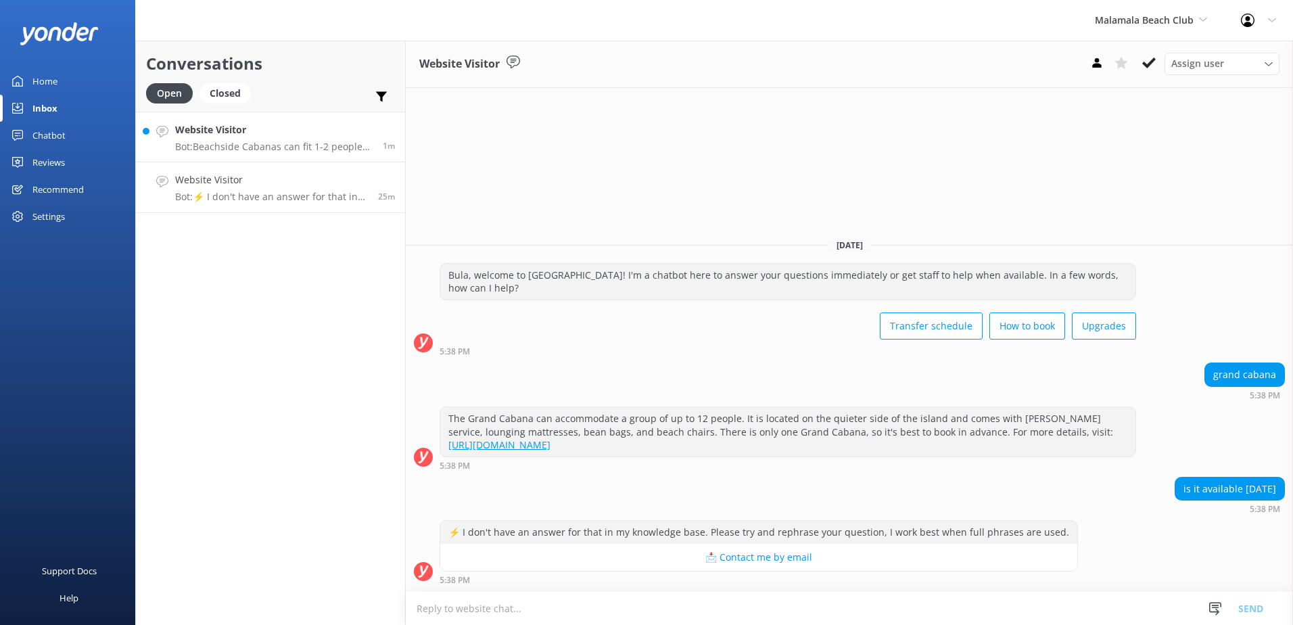
click at [291, 127] on h4 "Website Visitor" at bounding box center [273, 129] width 197 height 15
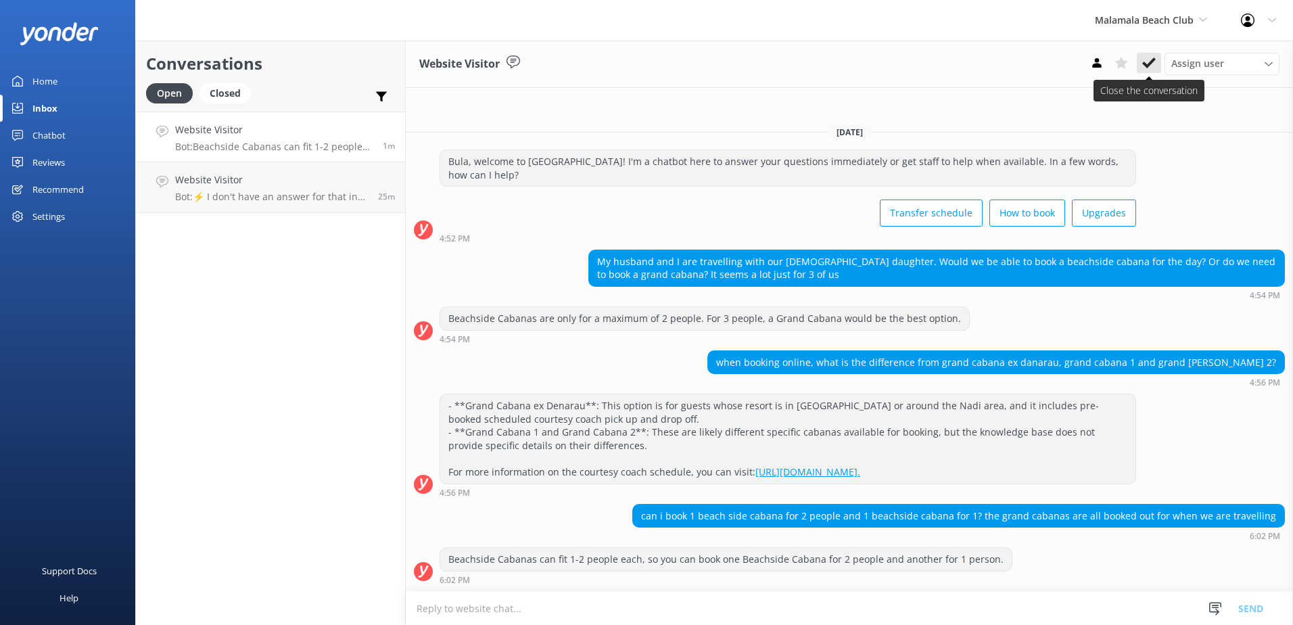
click at [1149, 62] on use at bounding box center [1149, 62] width 14 height 11
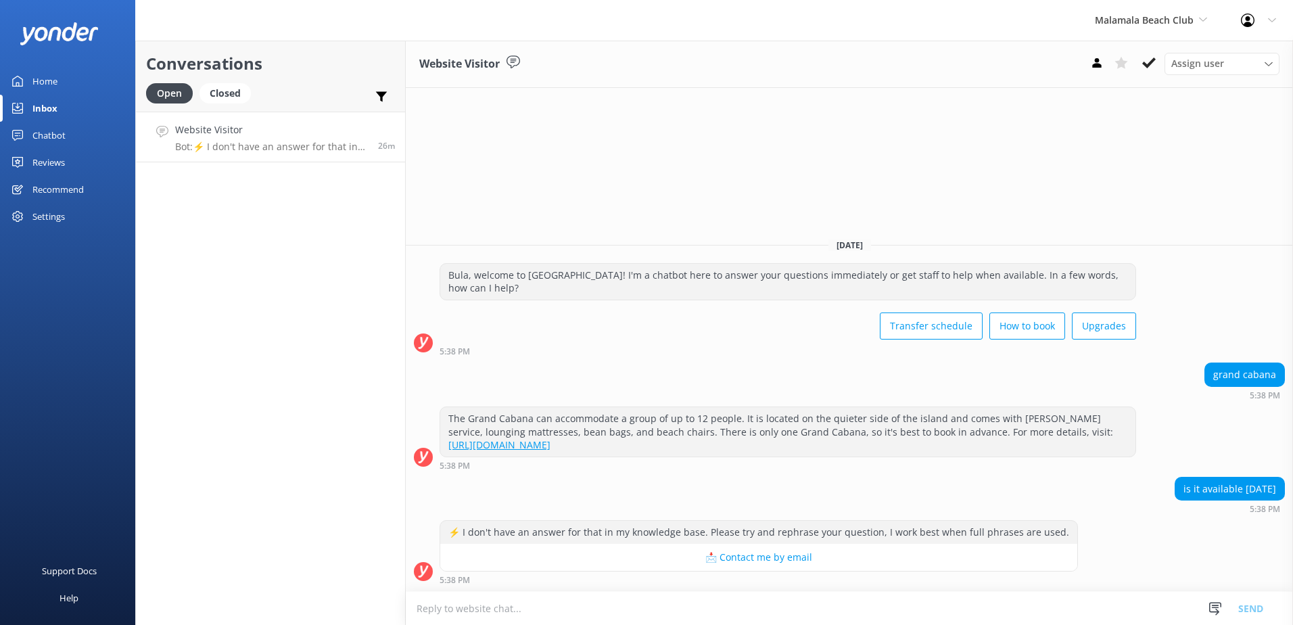
click at [822, 611] on textarea at bounding box center [849, 608] width 887 height 33
click at [805, 607] on textarea at bounding box center [849, 608] width 887 height 33
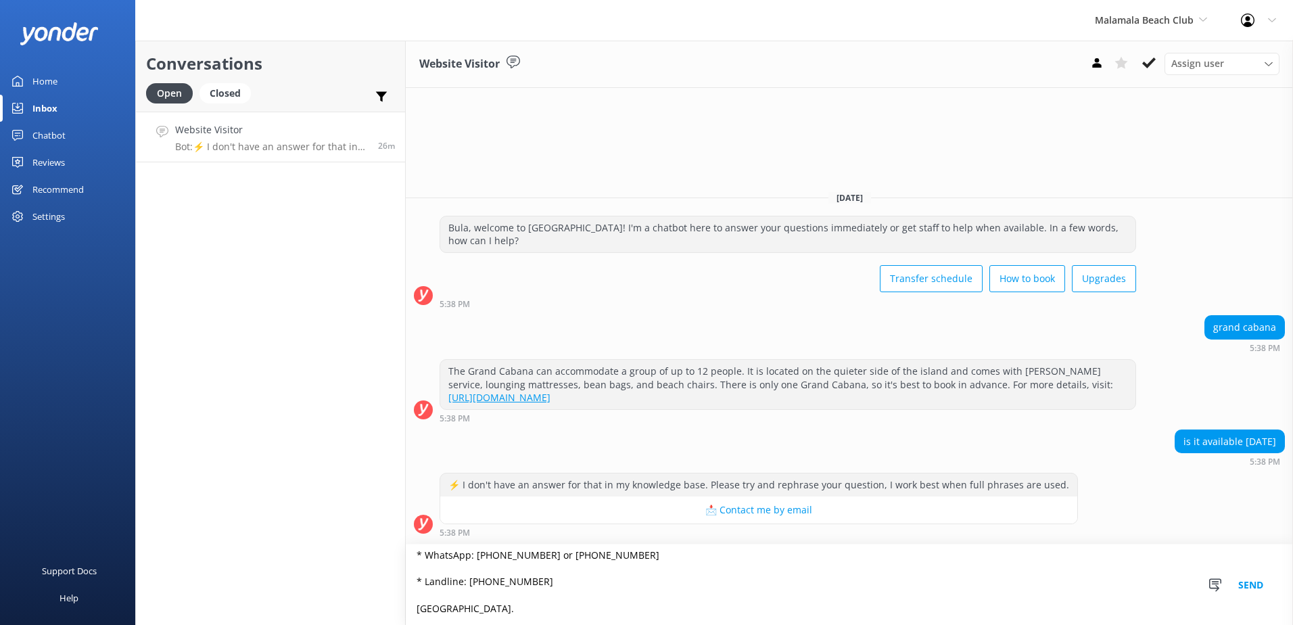
scroll to position [45, 0]
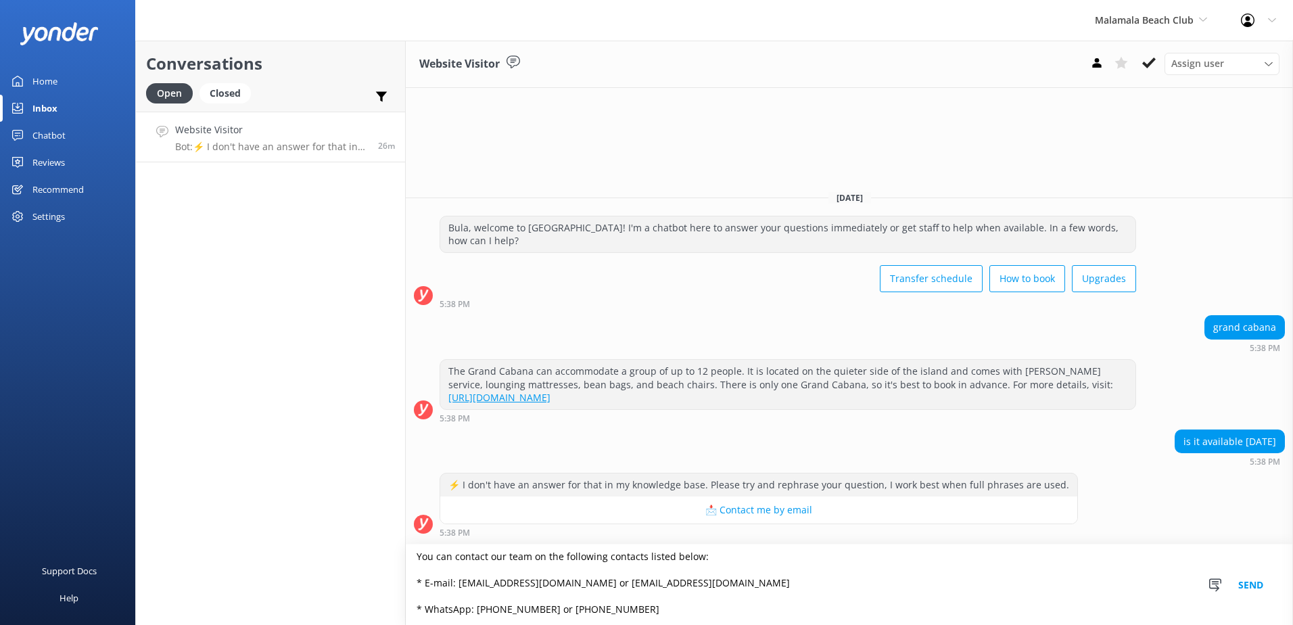
type textarea "Please contact & liaise directly with our South Sea Cruises Reservations team, …"
click at [1260, 585] on button "Send" at bounding box center [1250, 584] width 51 height 80
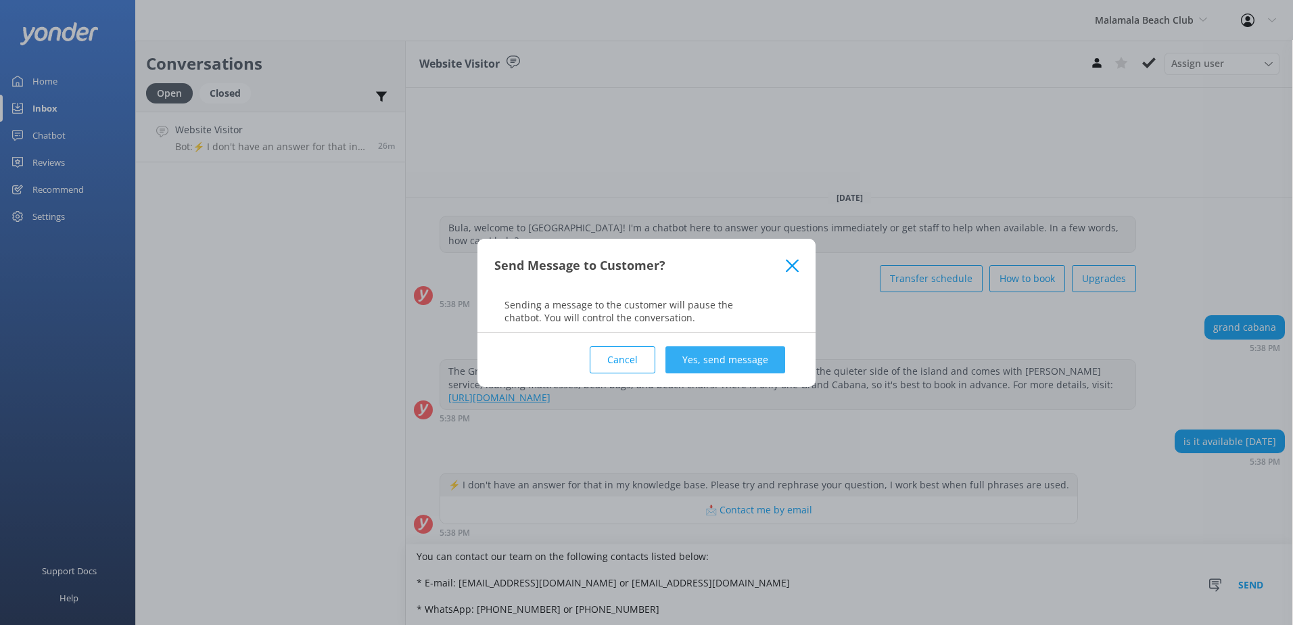
click at [736, 352] on button "Yes, send message" at bounding box center [725, 359] width 120 height 27
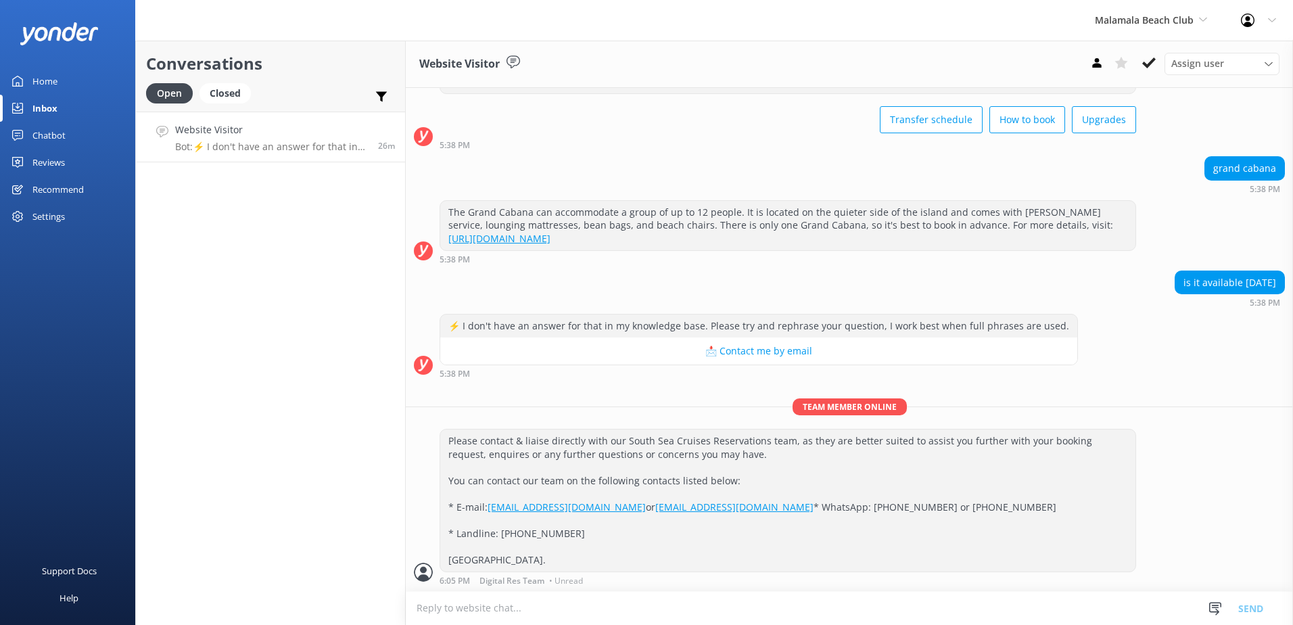
scroll to position [94, 0]
click at [1149, 64] on use at bounding box center [1149, 62] width 14 height 11
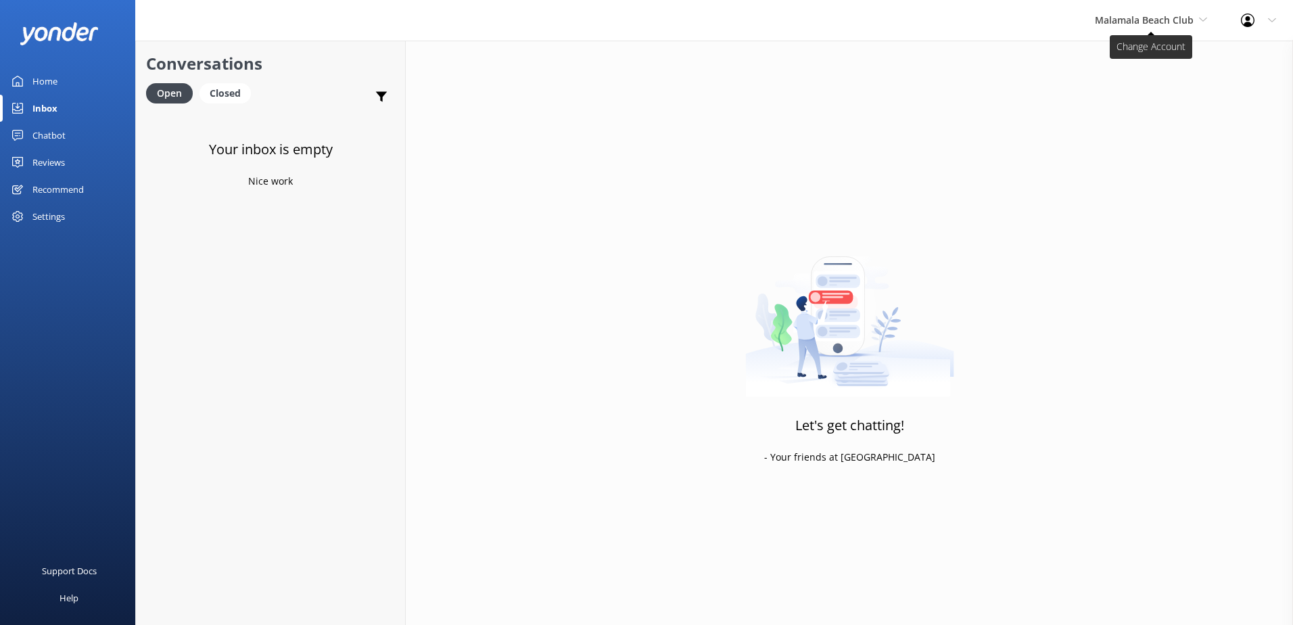
click at [1154, 27] on span "Malamala Beach Club" at bounding box center [1151, 20] width 112 height 15
click at [1135, 137] on link "Malamala Beach Club" at bounding box center [1145, 121] width 135 height 32
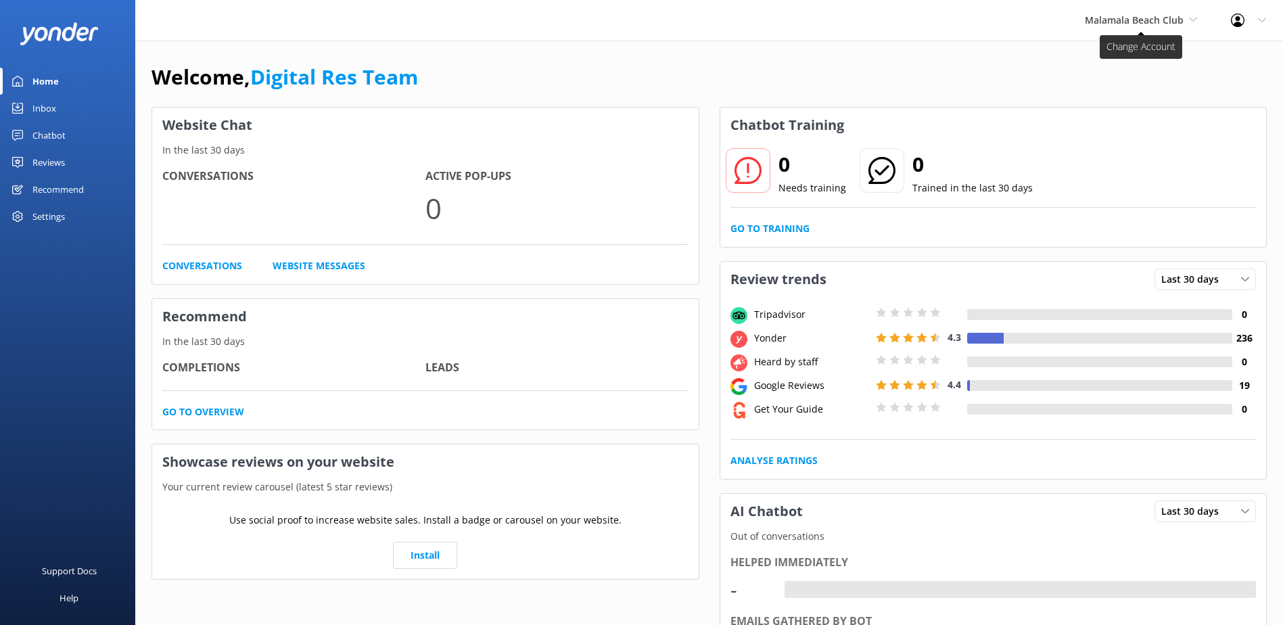
click at [1149, 27] on span "Malamala Beach Club" at bounding box center [1141, 20] width 112 height 15
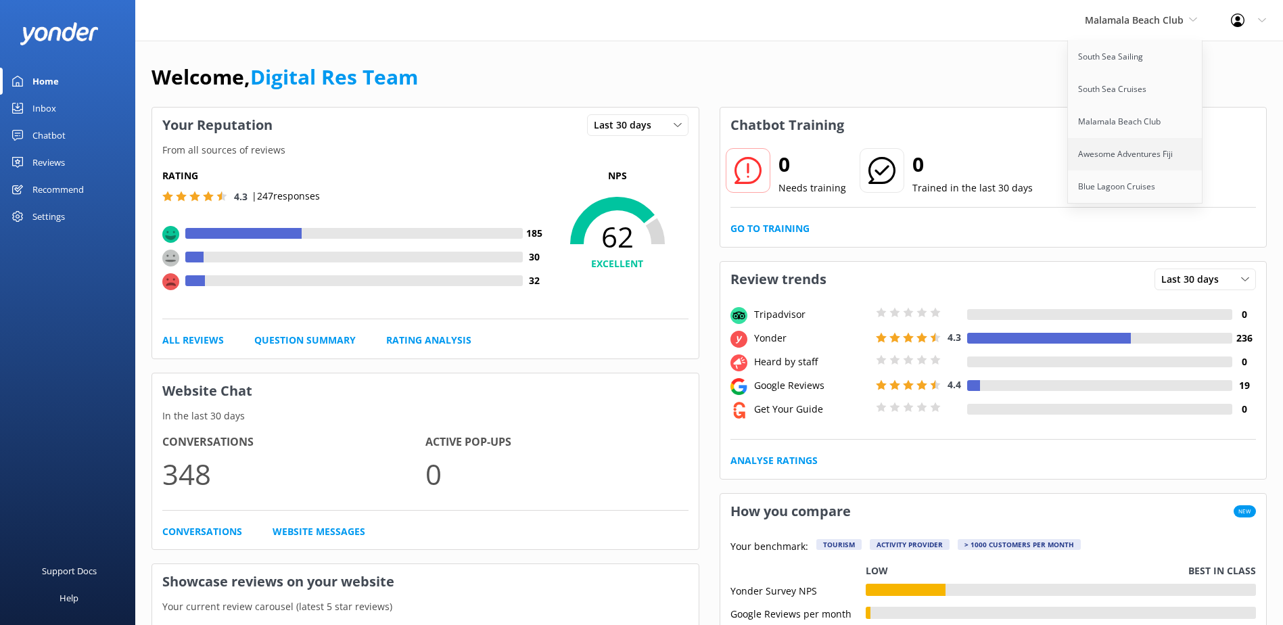
click at [1118, 148] on link "Awesome Adventures Fiji" at bounding box center [1135, 154] width 135 height 32
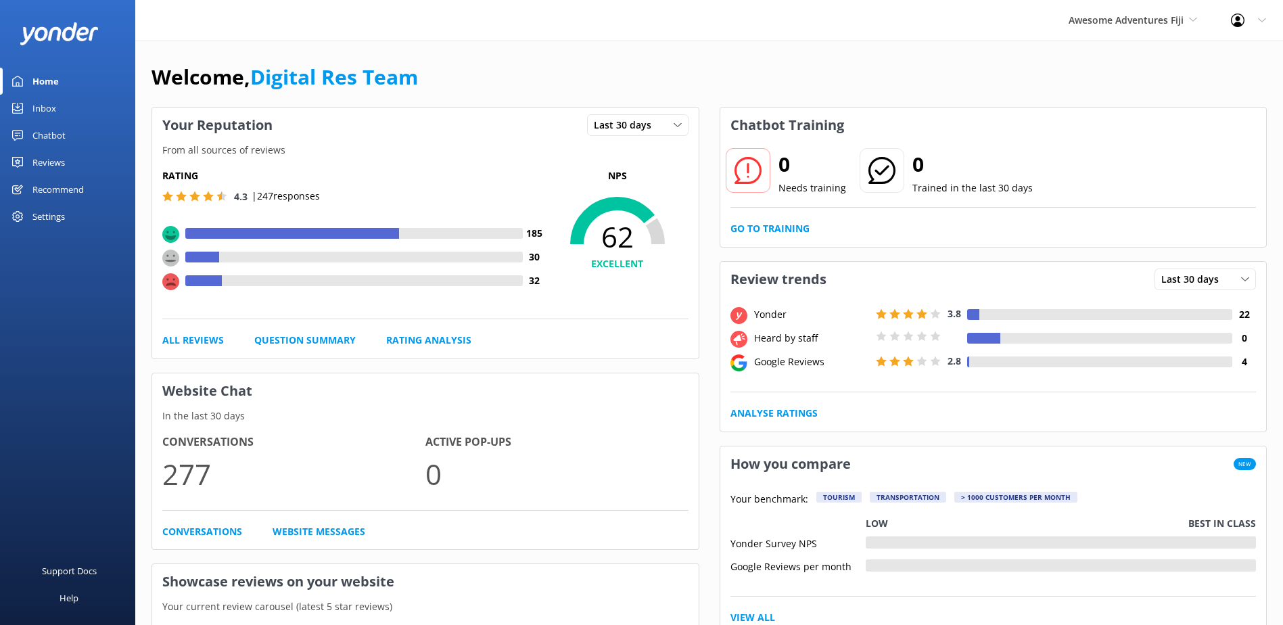
click at [49, 111] on div "Inbox" at bounding box center [44, 108] width 24 height 27
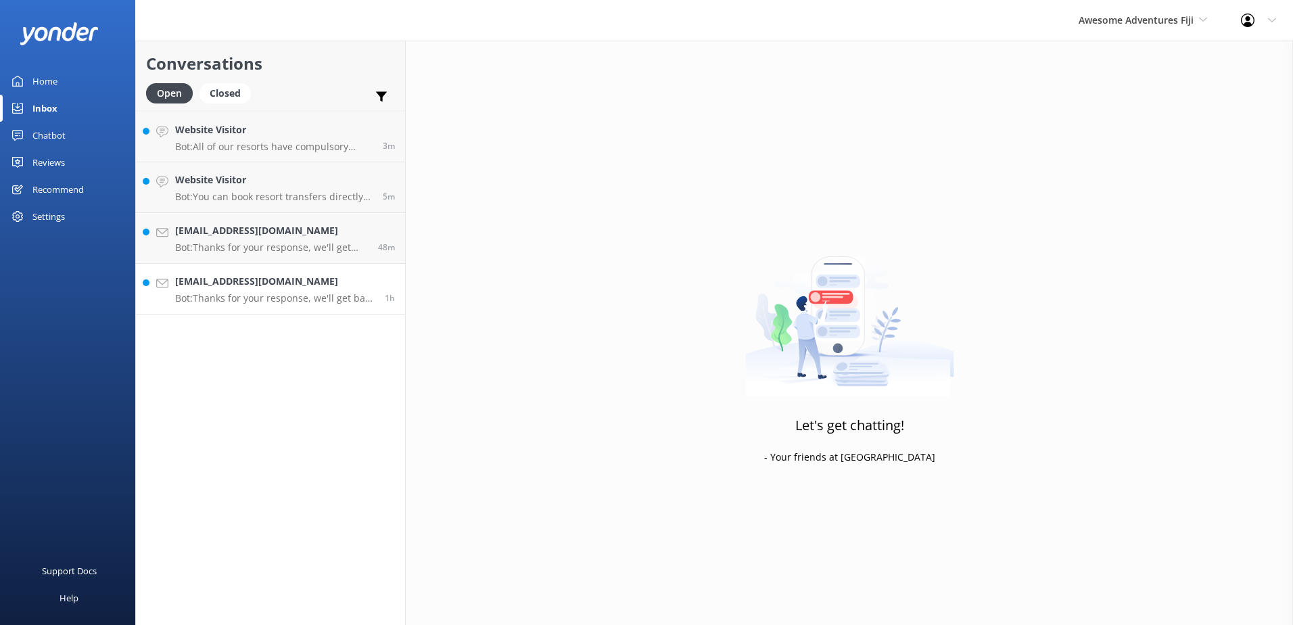
click at [285, 279] on h4 "justinbirmingham@hotmail.com" at bounding box center [274, 281] width 199 height 15
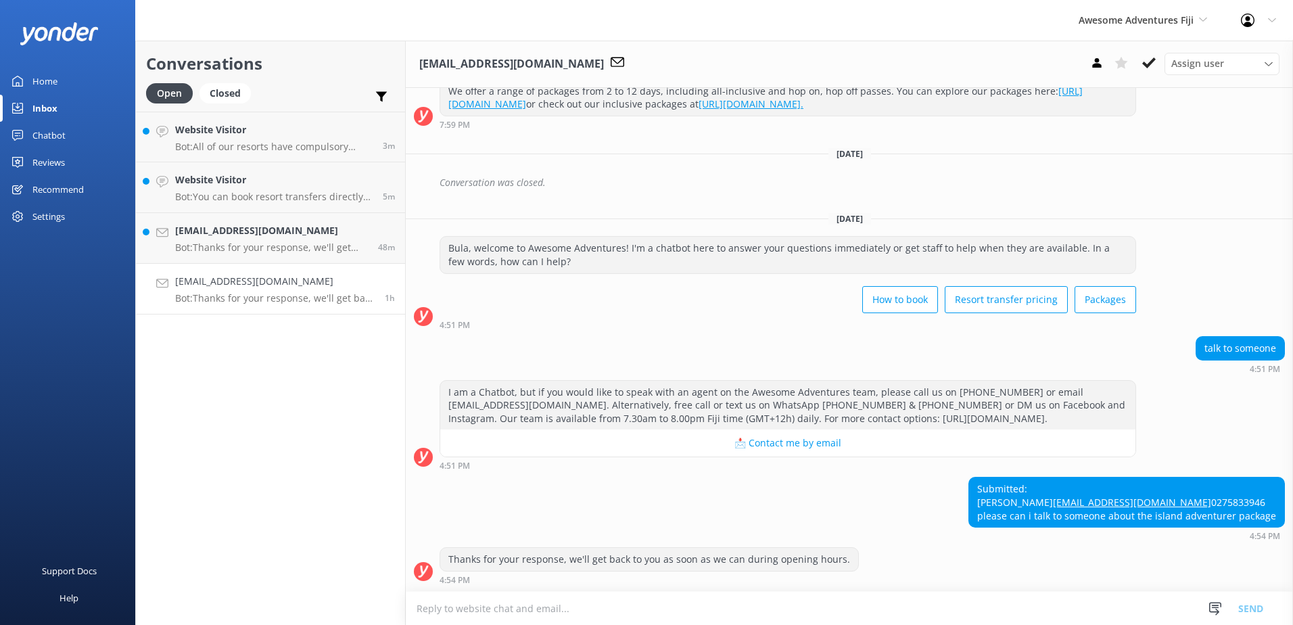
scroll to position [214, 0]
click at [286, 289] on h4 "justinbirmingham@hotmail.com" at bounding box center [274, 281] width 199 height 15
click at [749, 600] on textarea at bounding box center [849, 608] width 887 height 33
paste textarea "Should you require any further assistance, please contact & liaise directly wit…"
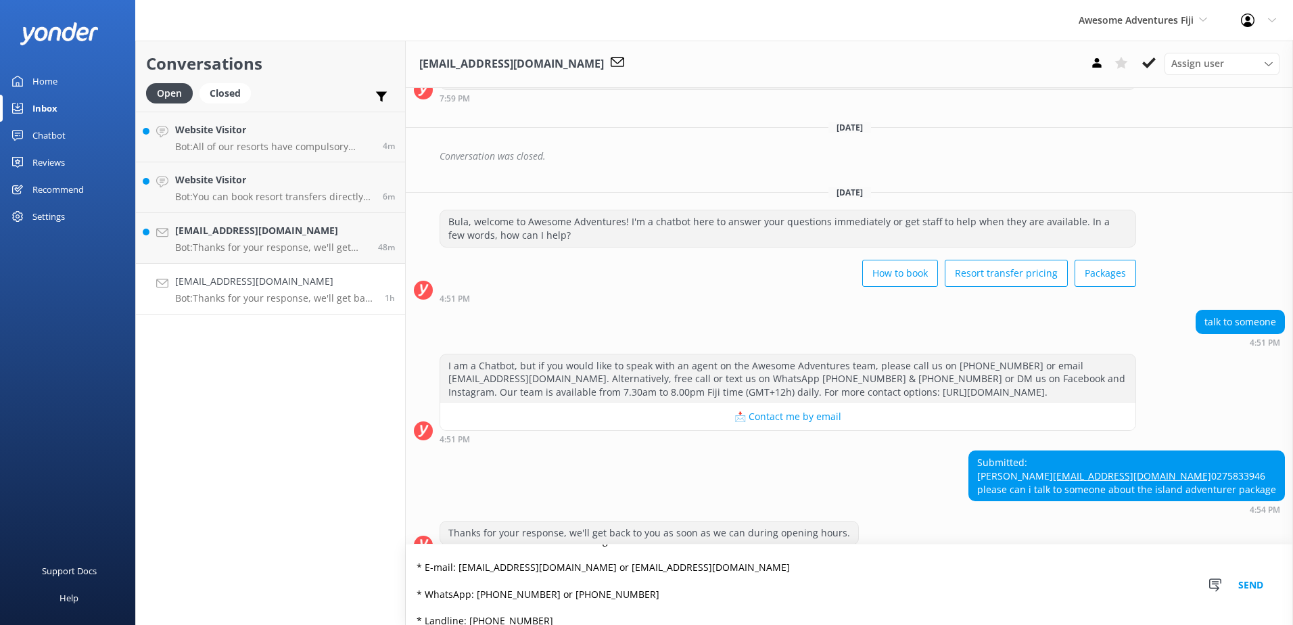
scroll to position [262, 0]
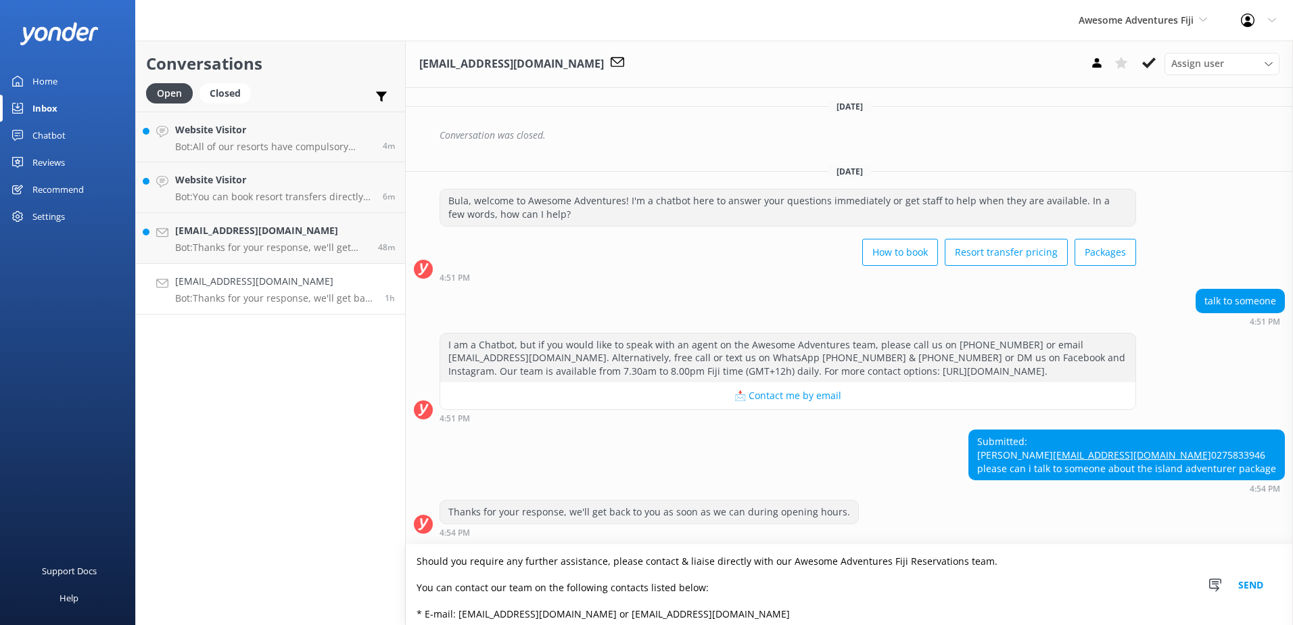
type textarea "Should you require any further assistance, please contact & liaise directly wit…"
click at [1243, 586] on button "Send" at bounding box center [1250, 584] width 51 height 80
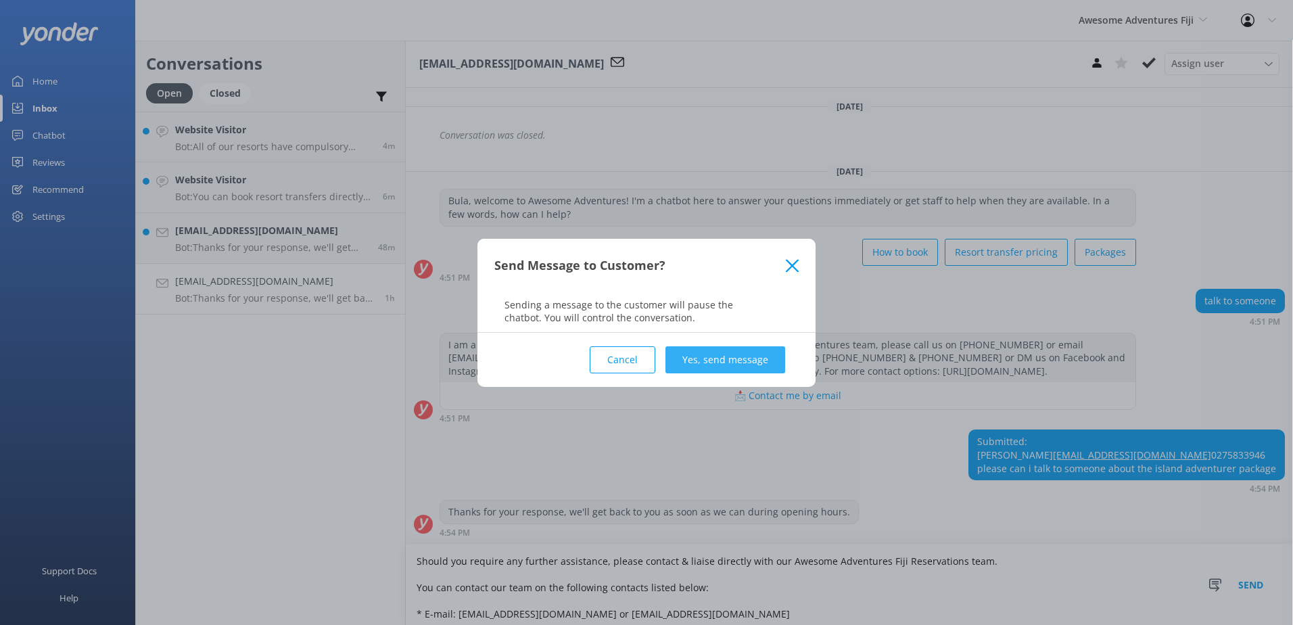
click at [769, 367] on button "Yes, send message" at bounding box center [725, 359] width 120 height 27
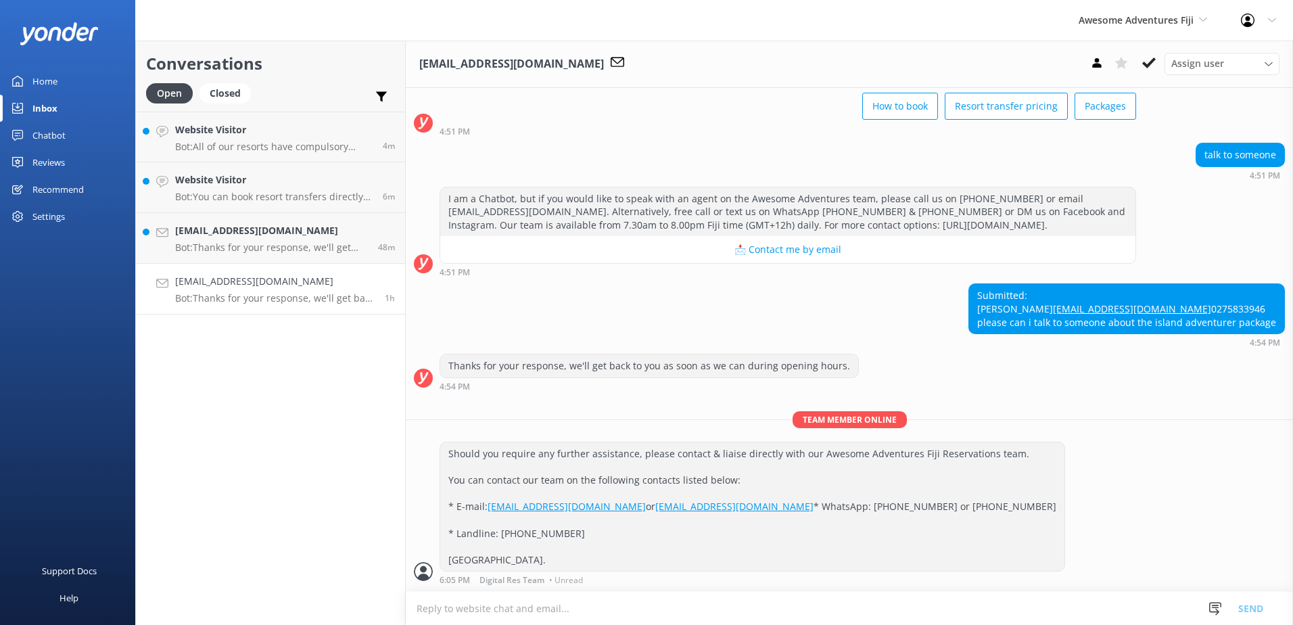
scroll to position [435, 0]
click at [1139, 64] on button at bounding box center [1149, 63] width 24 height 20
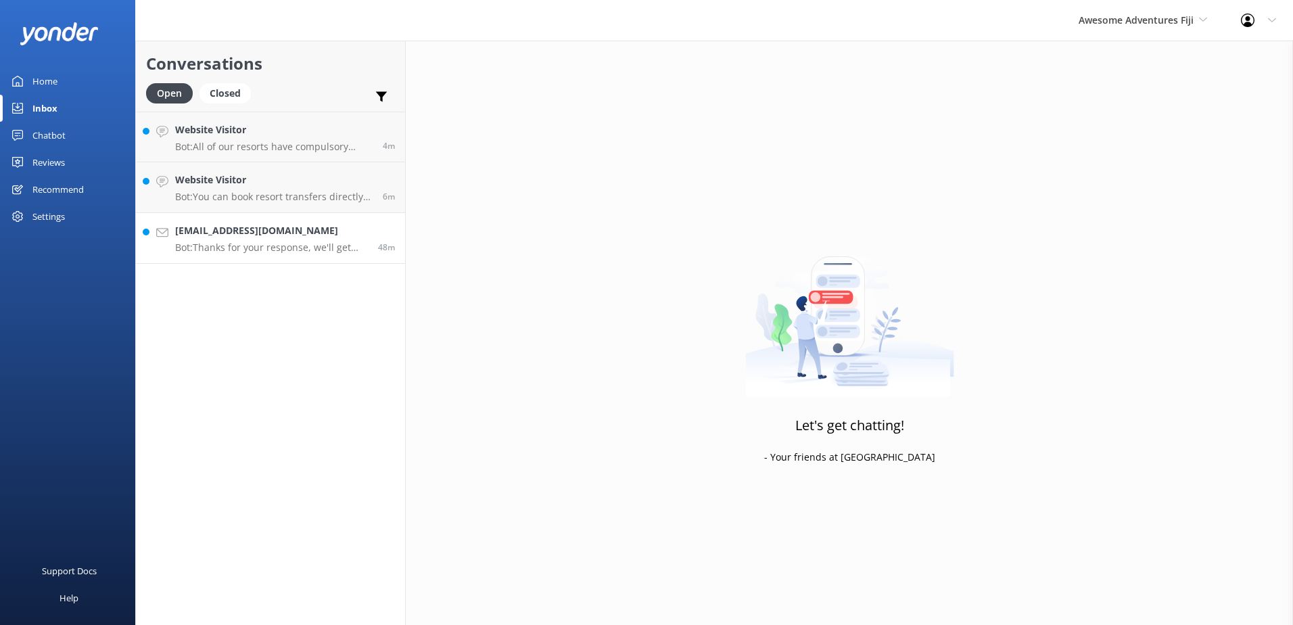
click at [302, 254] on link "dbdb8530@naver.com Bot: Thanks for your response, we'll get back to you as soon…" at bounding box center [270, 238] width 269 height 51
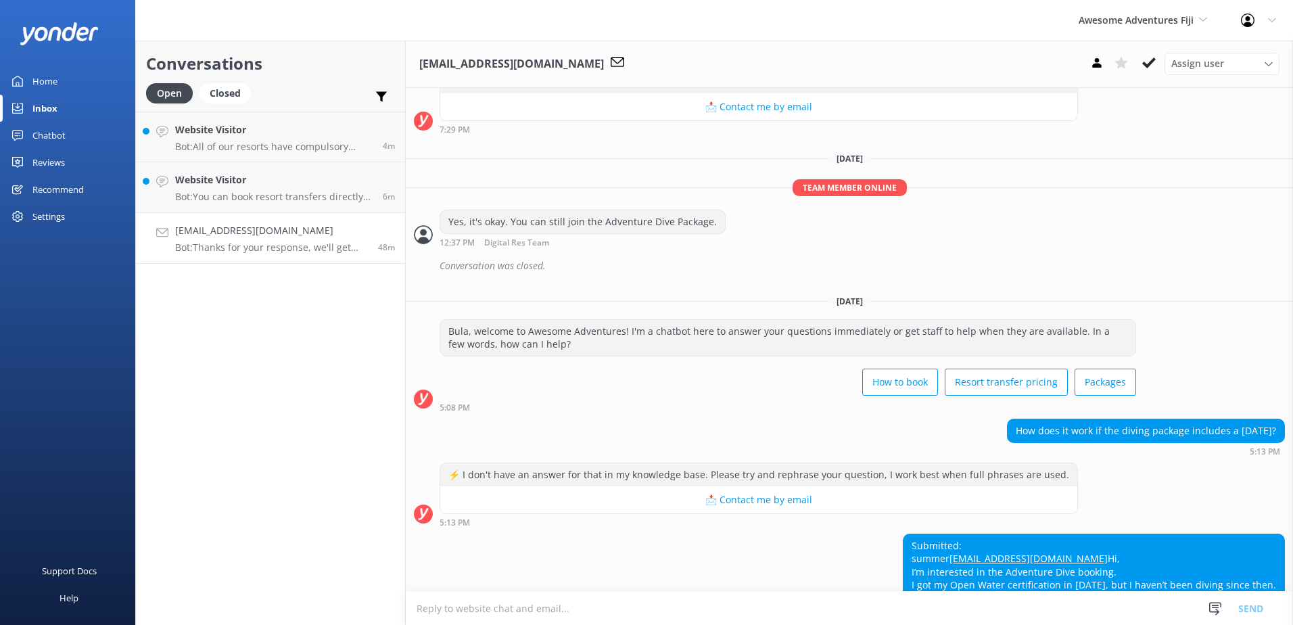
scroll to position [486, 0]
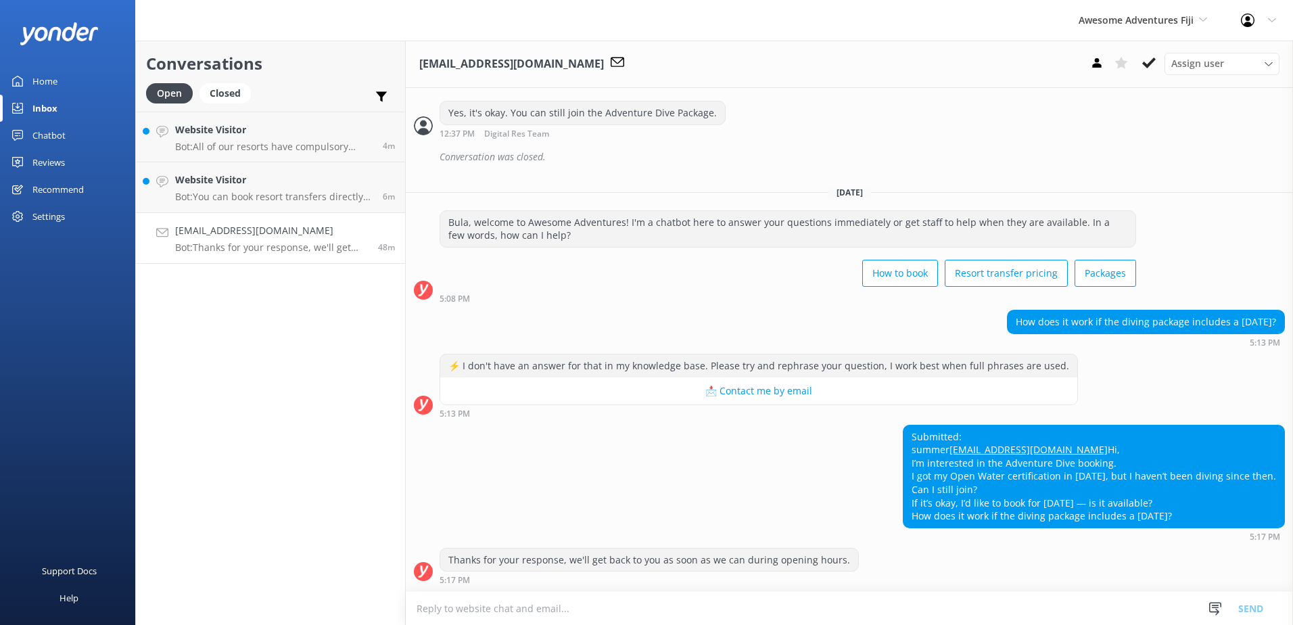
click at [1108, 623] on textarea at bounding box center [849, 608] width 887 height 33
paste textarea "Should you require any further assistance, please contact & liaise directly wit…"
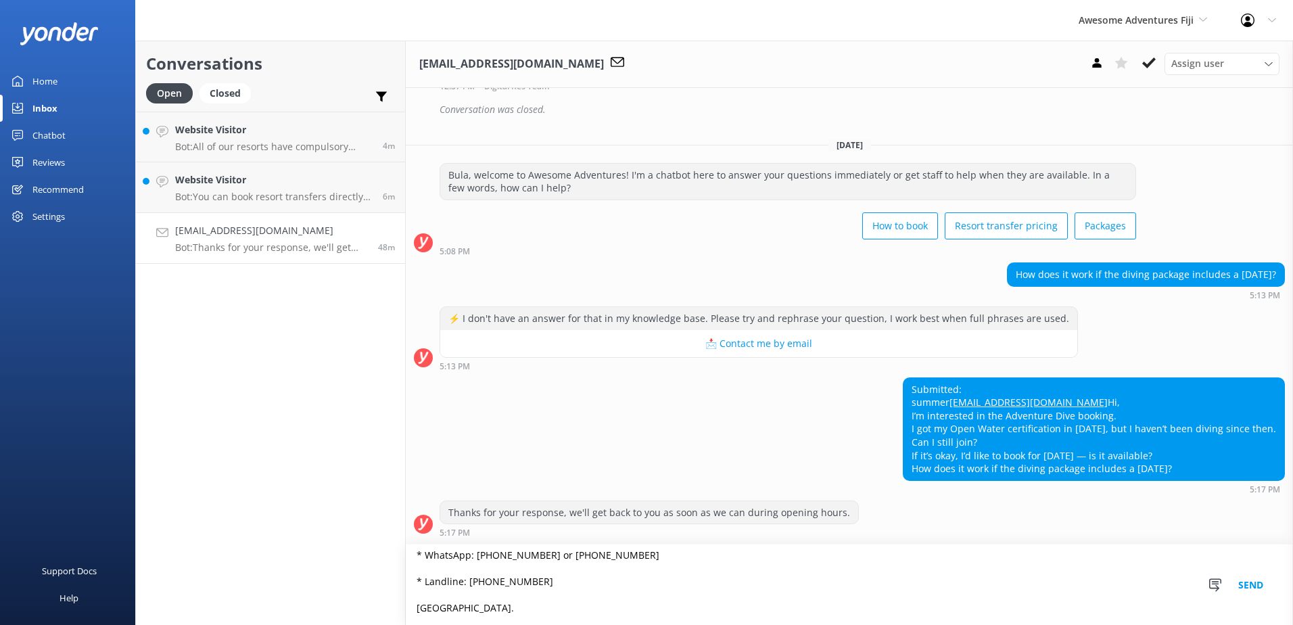
scroll to position [99, 0]
type textarea "Should you require any further assistance, please contact & liaise directly wit…"
click at [1245, 584] on button "Send" at bounding box center [1250, 584] width 51 height 80
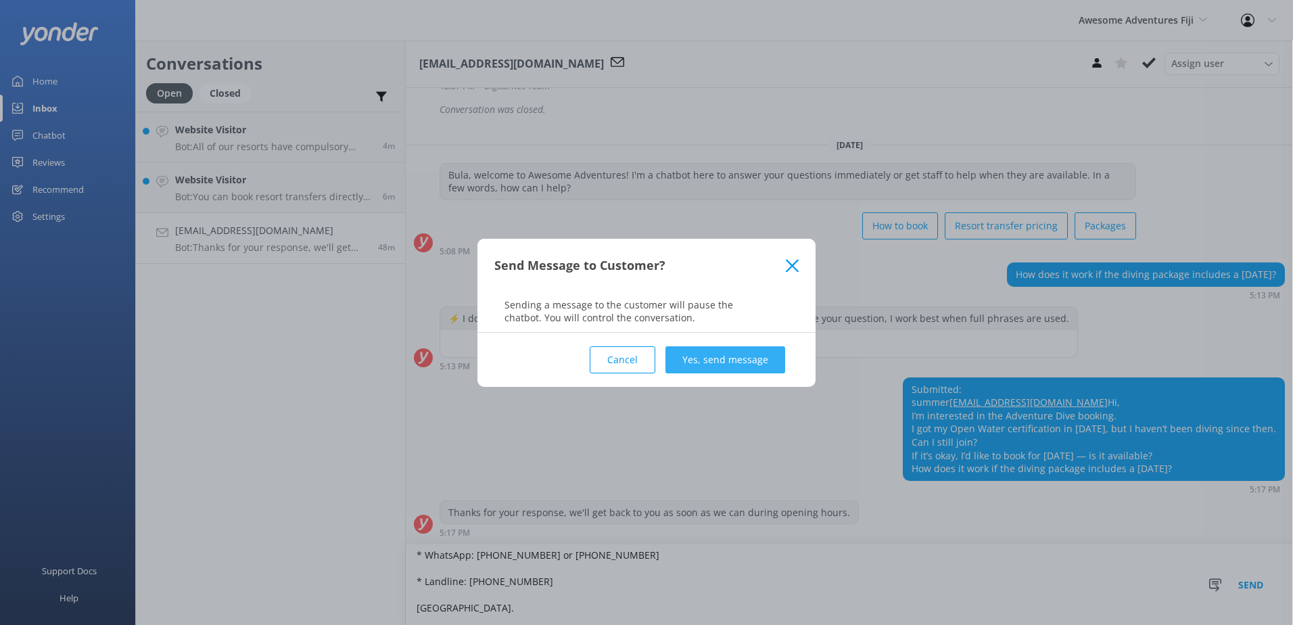
click at [751, 370] on button "Yes, send message" at bounding box center [725, 359] width 120 height 27
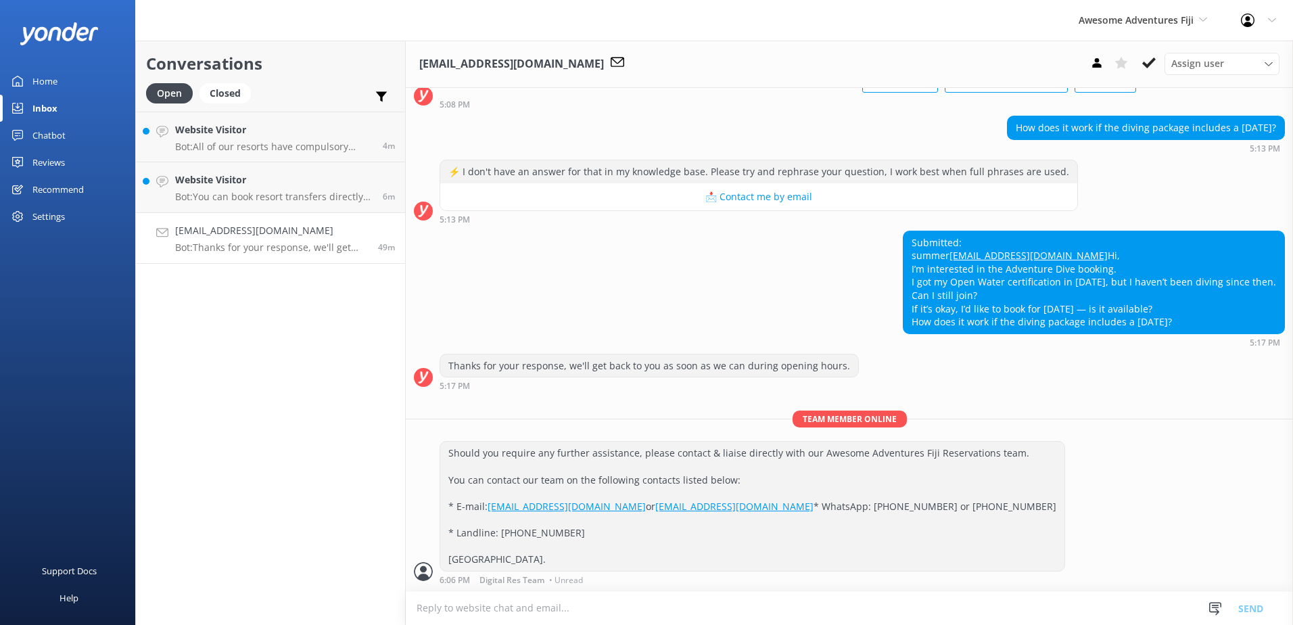
scroll to position [707, 0]
click at [1158, 64] on button at bounding box center [1149, 63] width 24 height 20
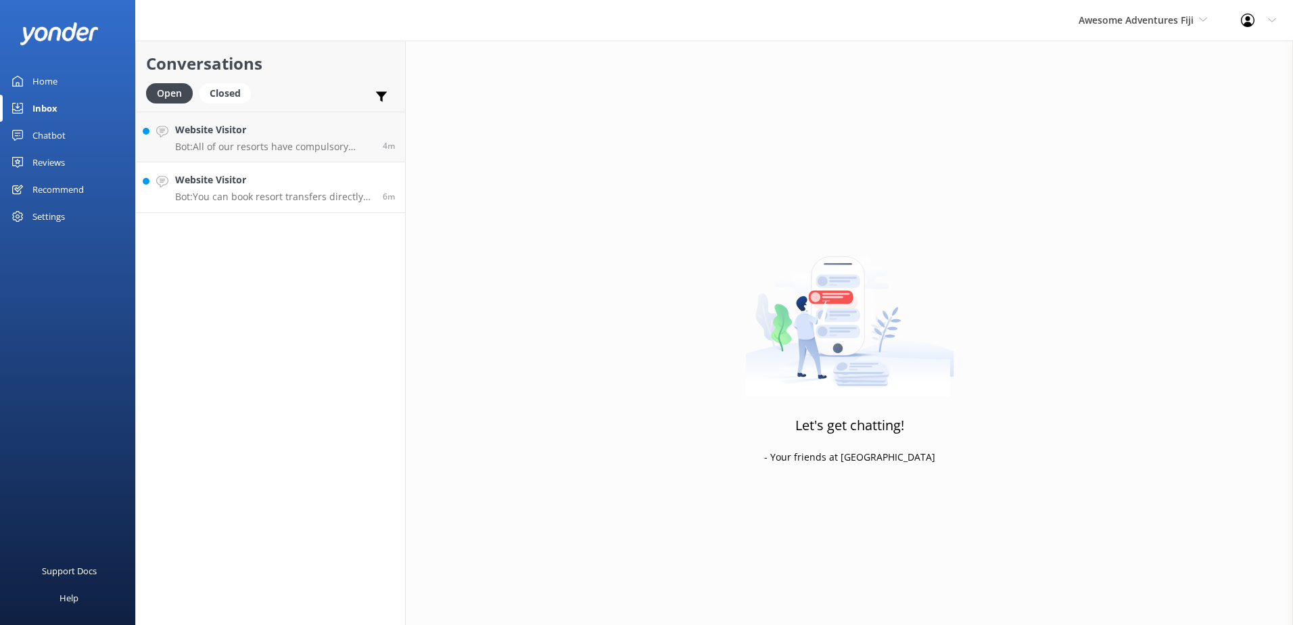
click at [279, 204] on link "Website Visitor Bot: You can book resort transfers directly with us for one way…" at bounding box center [270, 187] width 269 height 51
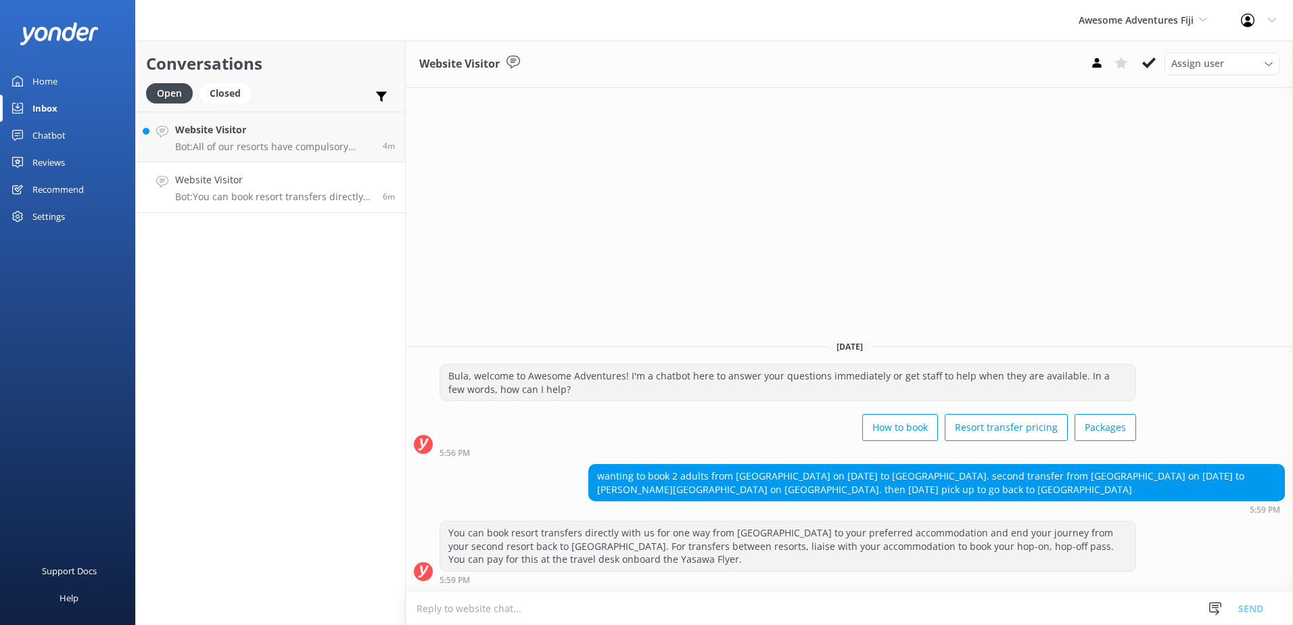
click at [811, 615] on textarea at bounding box center [849, 608] width 887 height 33
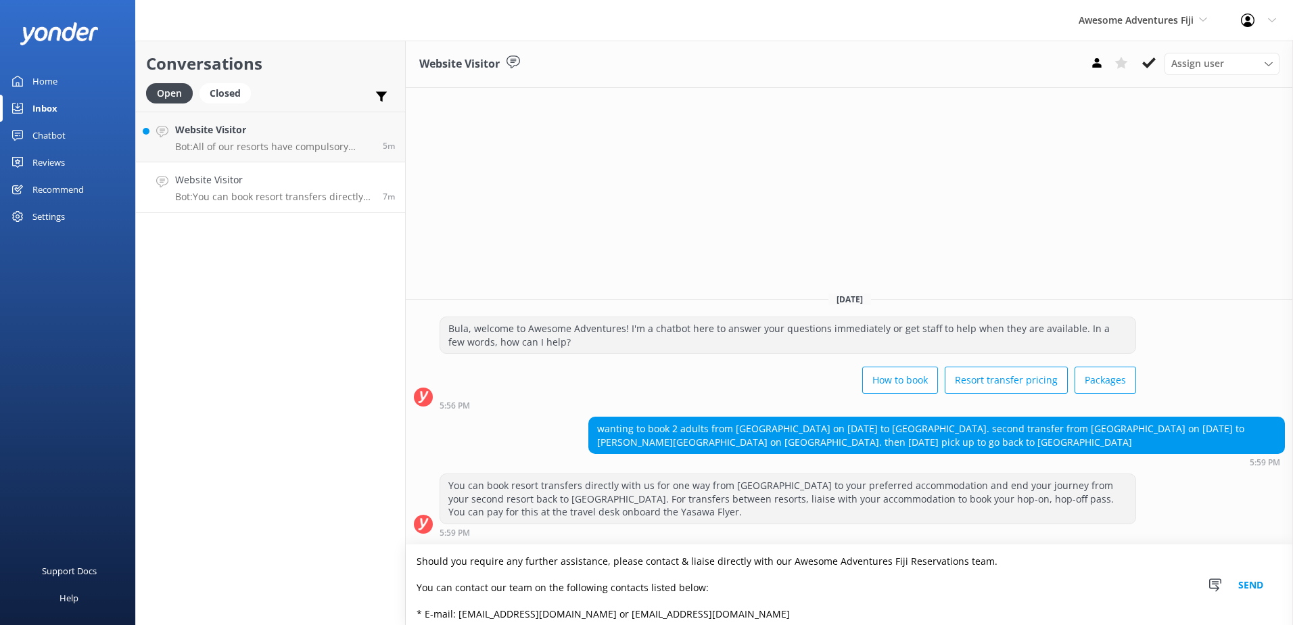
type textarea "Should you require any further assistance, please contact & liaise directly wit…"
click at [1262, 591] on button "Send" at bounding box center [1250, 584] width 51 height 80
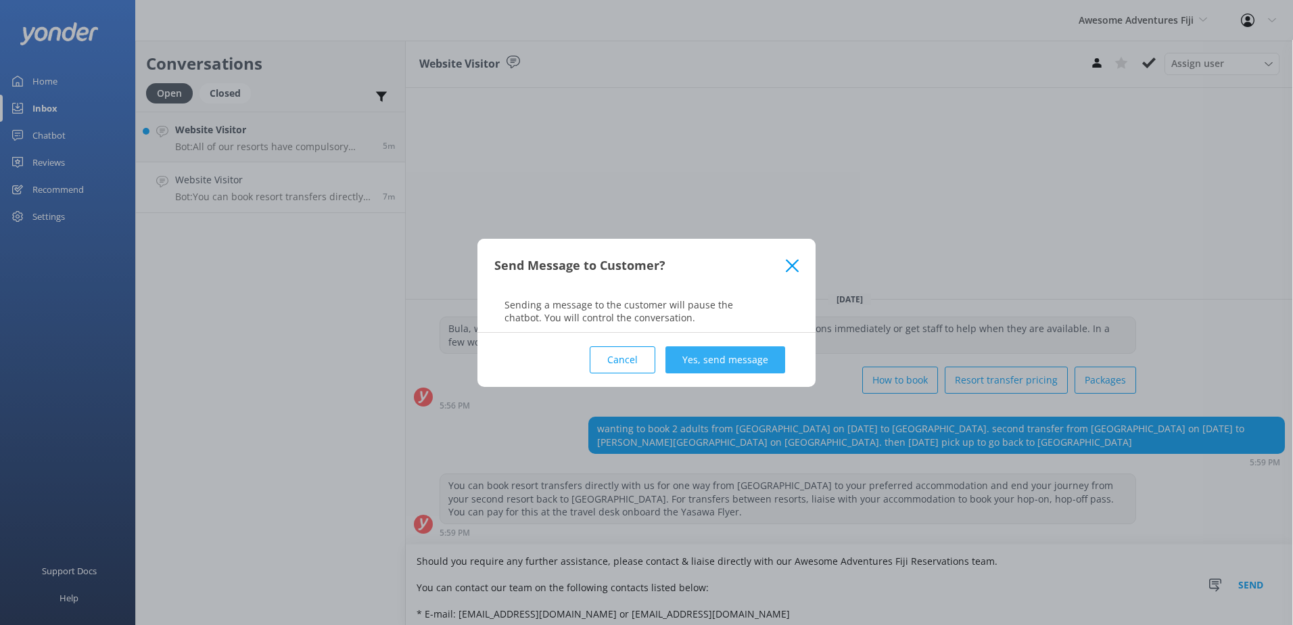
click at [738, 348] on button "Yes, send message" at bounding box center [725, 359] width 120 height 27
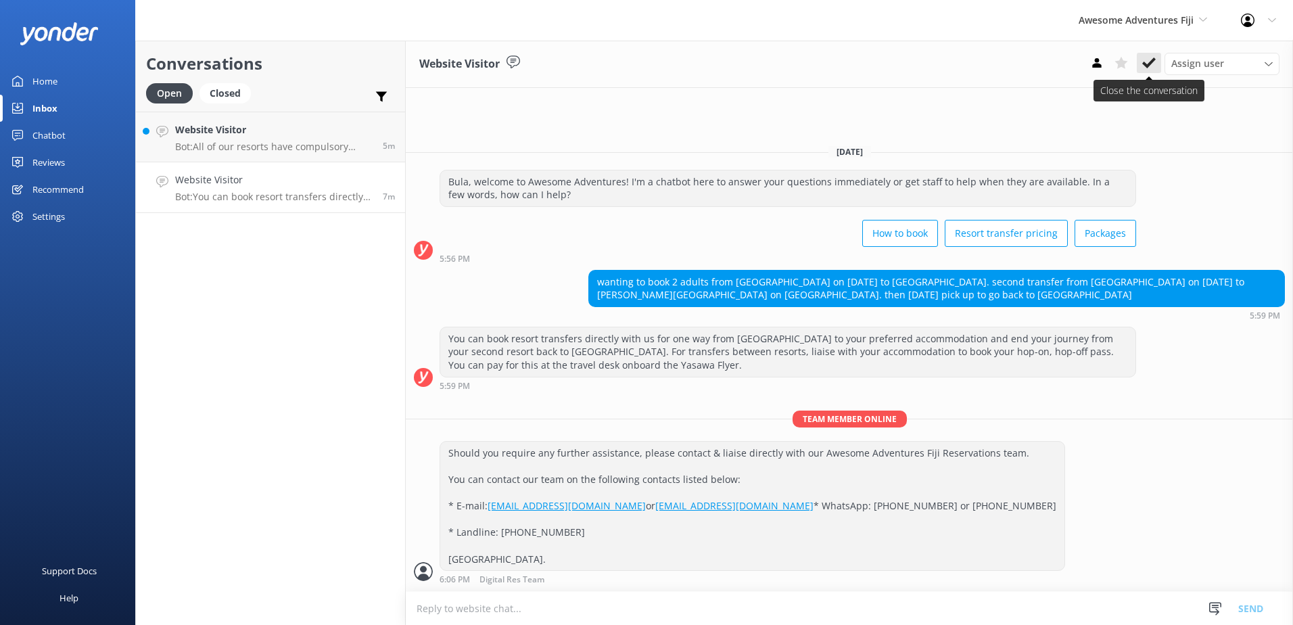
click at [1145, 72] on button at bounding box center [1149, 63] width 24 height 20
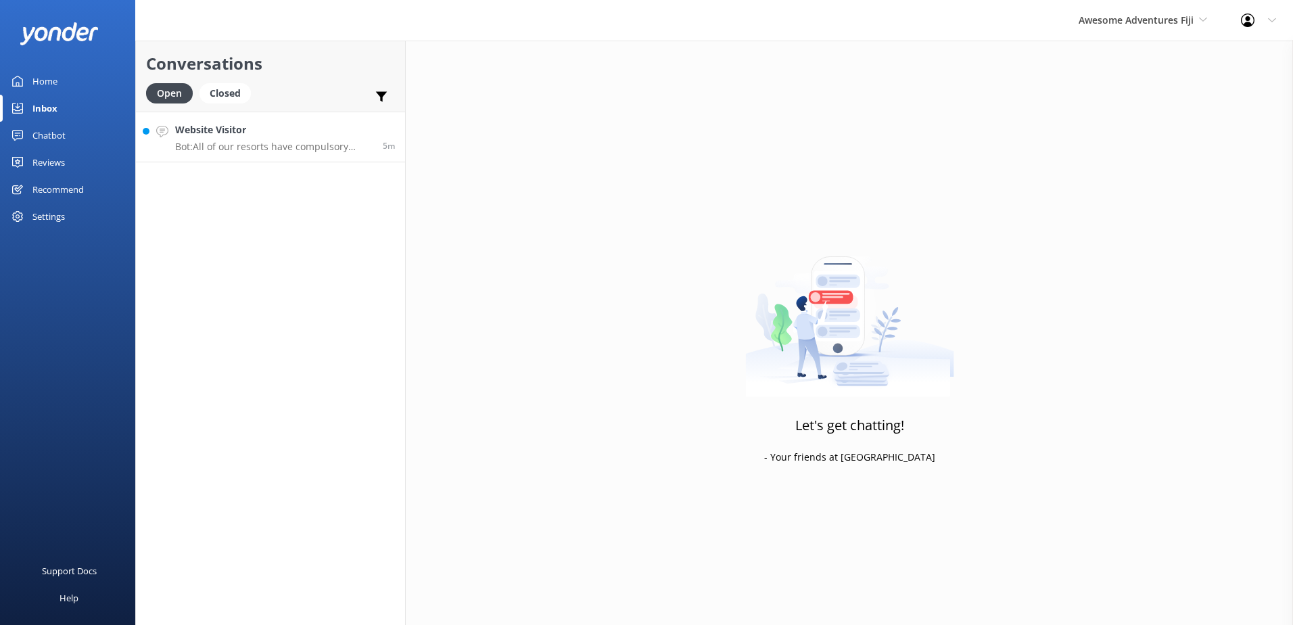
click at [255, 153] on link "Website Visitor Bot: All of our resorts have compulsory meal plans that need to…" at bounding box center [270, 137] width 269 height 51
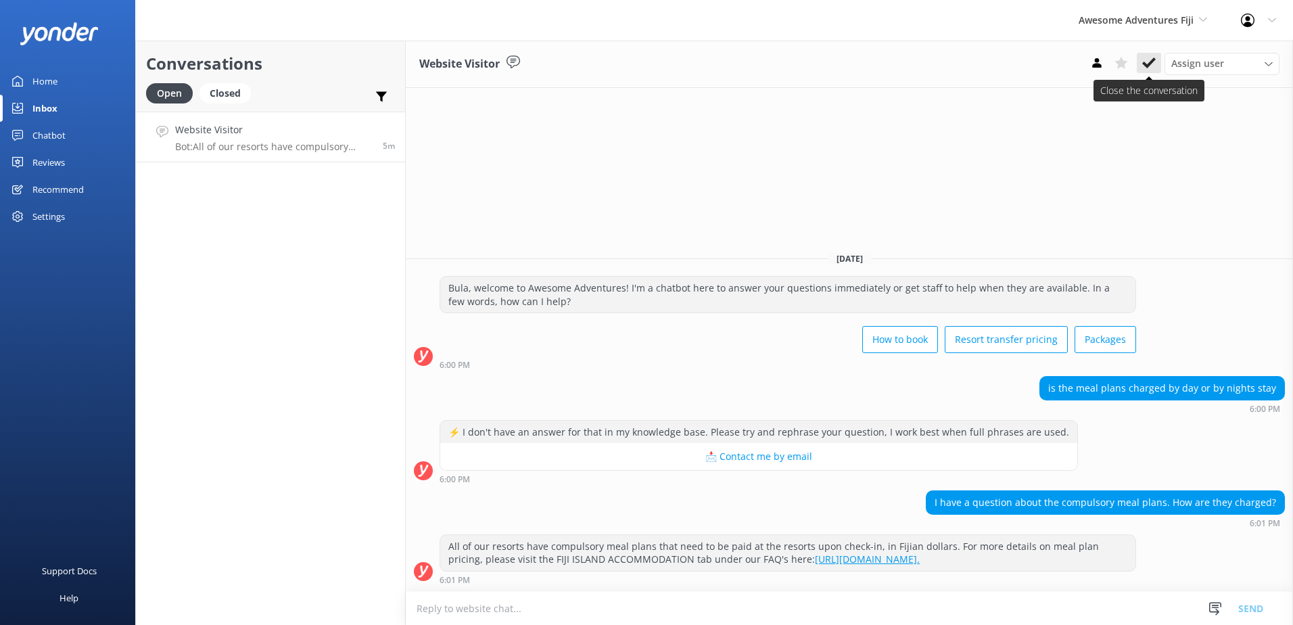
click at [1151, 66] on icon at bounding box center [1149, 63] width 14 height 14
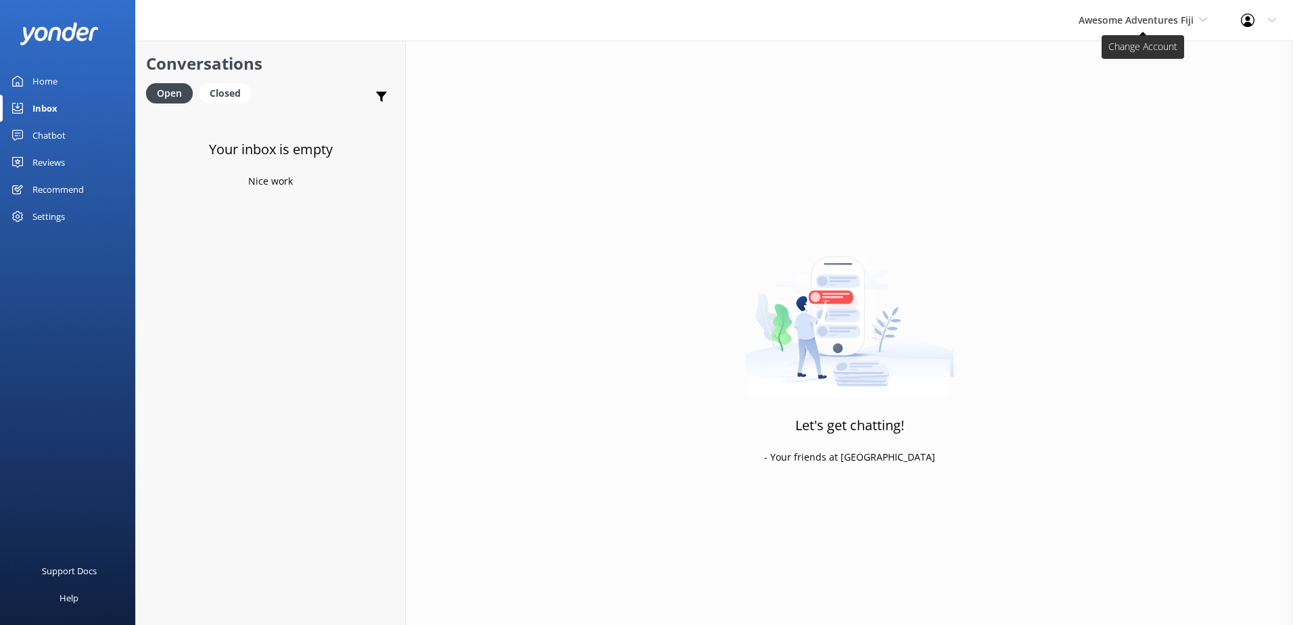
click at [1122, 14] on span "Awesome Adventures Fiji" at bounding box center [1135, 20] width 115 height 13
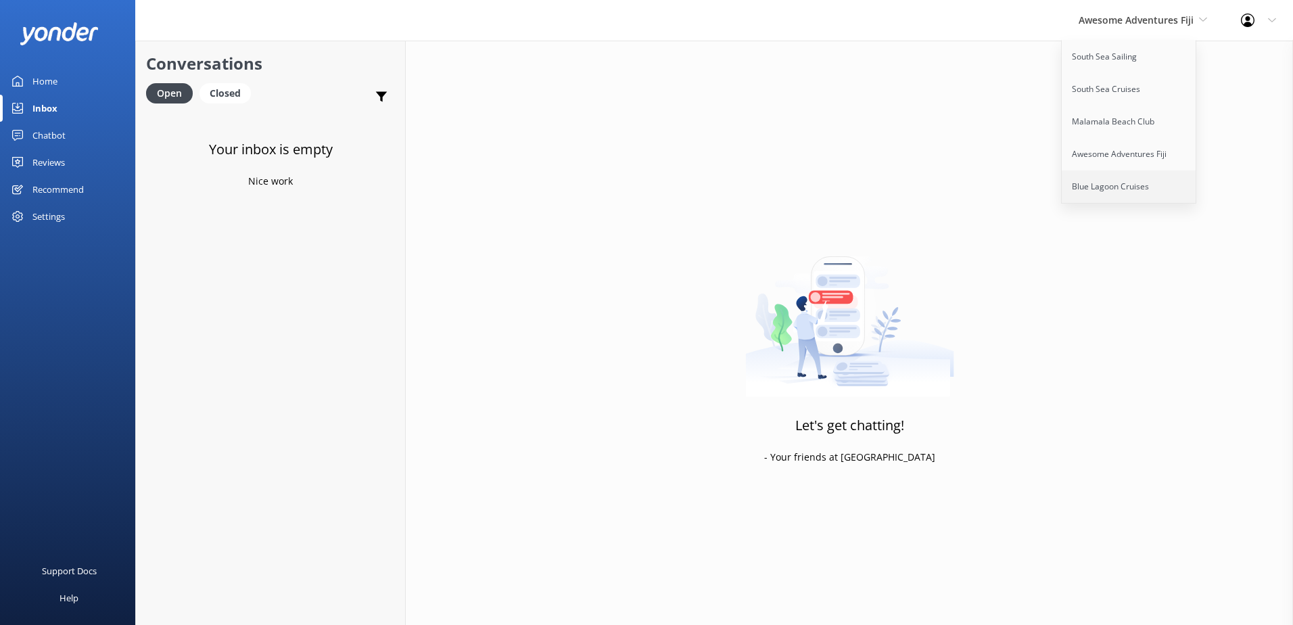
click at [1124, 183] on link "Blue Lagoon Cruises" at bounding box center [1129, 186] width 135 height 32
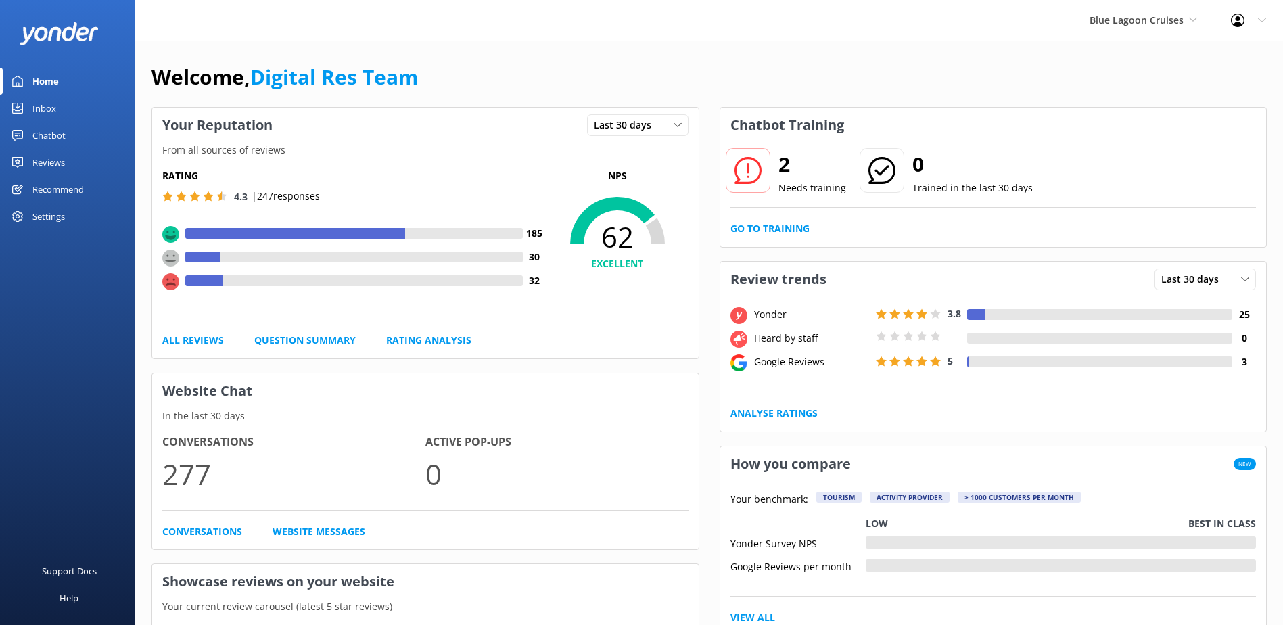
click at [49, 105] on div "Inbox" at bounding box center [44, 108] width 24 height 27
